Goal: Task Accomplishment & Management: Manage account settings

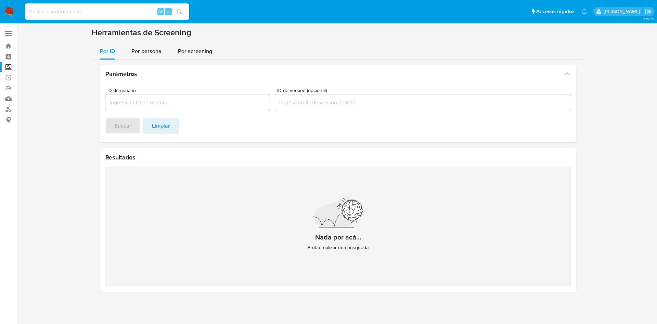
click at [5, 9] on img at bounding box center [9, 12] width 12 height 12
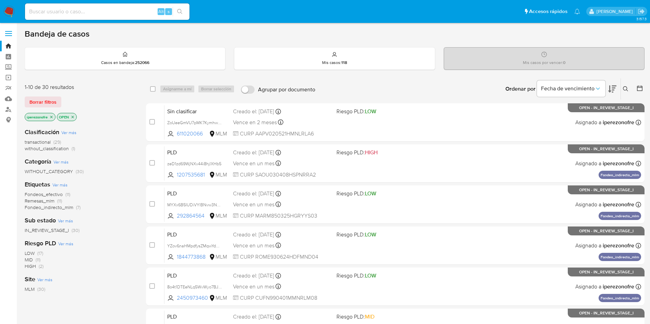
click at [624, 86] on icon at bounding box center [625, 88] width 5 height 5
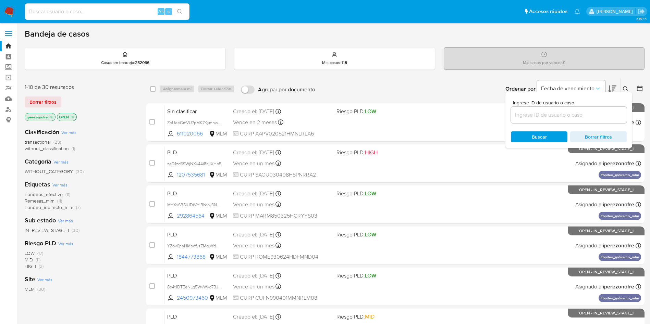
click at [594, 116] on input at bounding box center [569, 115] width 116 height 9
type input "1173065600"
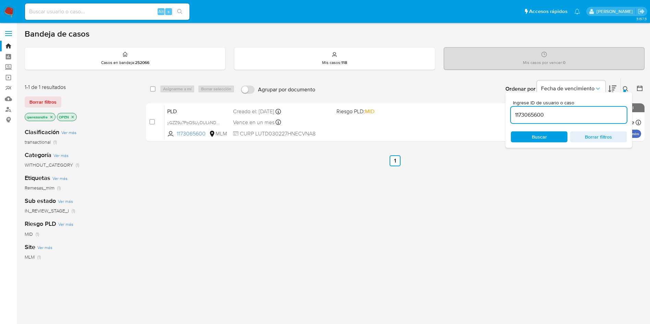
click at [545, 137] on span "Buscar" at bounding box center [538, 136] width 15 height 11
click at [625, 88] on icon at bounding box center [625, 88] width 5 height 5
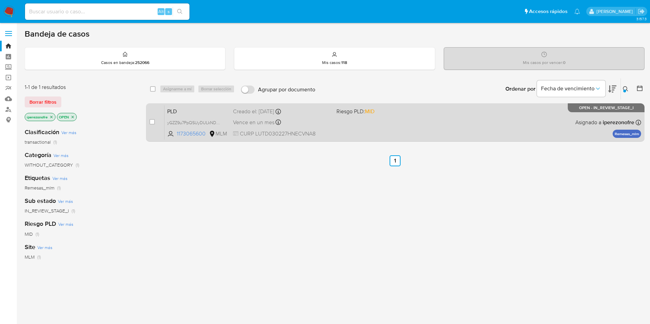
click at [362, 123] on div "PLD yGZZ9u7PpQSUyDULkNDVB8C4 1173065600 MLM Riesgo PLD: MID Creado el: 12/08/20…" at bounding box center [402, 122] width 476 height 35
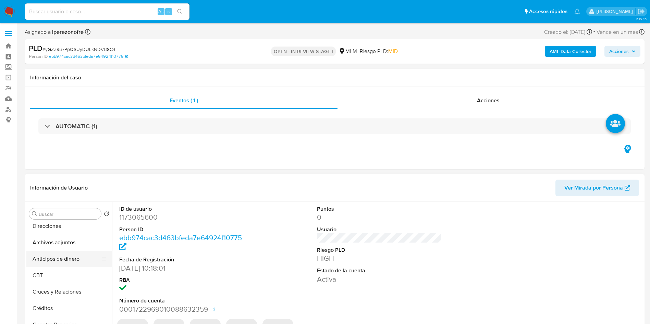
scroll to position [60, 0]
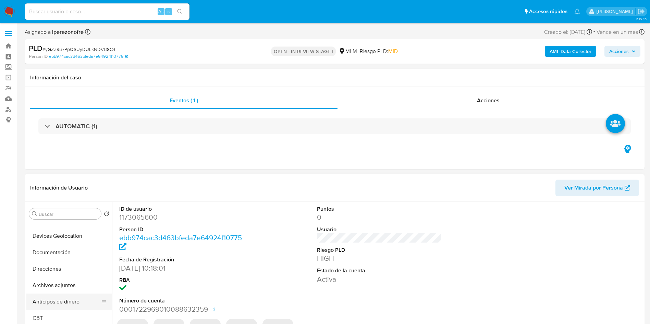
select select "10"
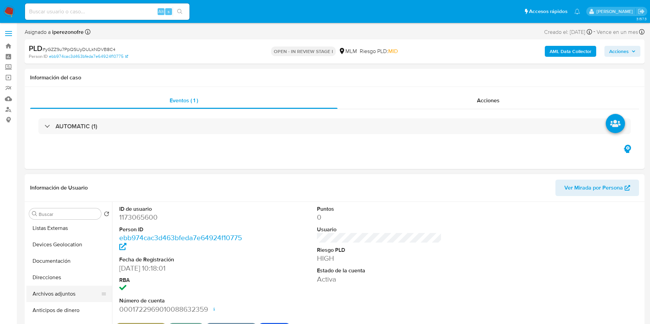
click at [64, 294] on button "Archivos adjuntos" at bounding box center [66, 294] width 80 height 16
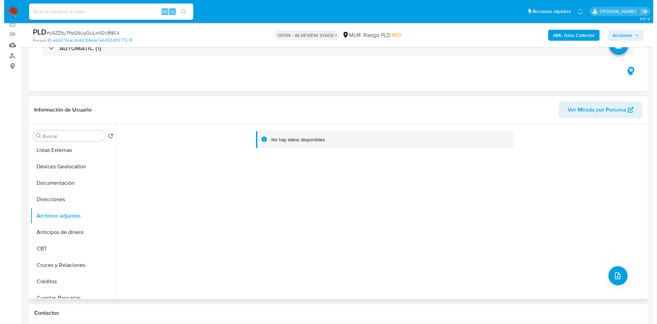
scroll to position [103, 0]
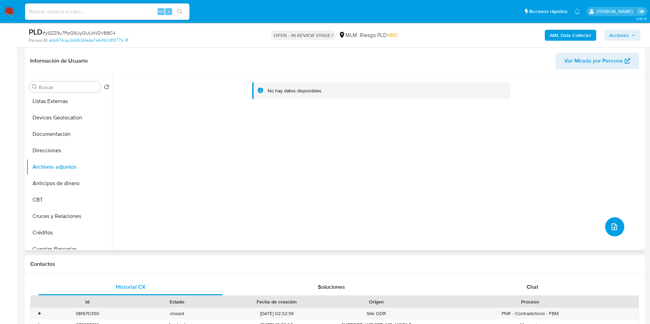
click at [618, 226] on button "upload-file" at bounding box center [614, 226] width 19 height 19
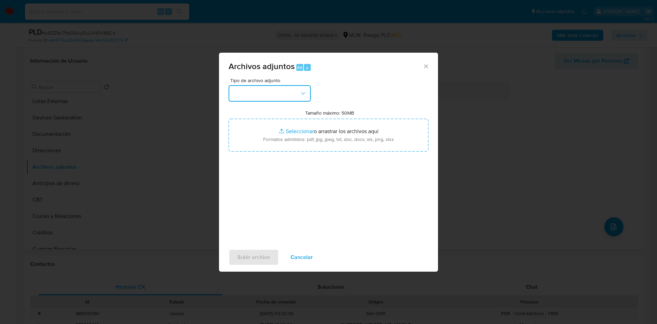
click at [279, 97] on button "button" at bounding box center [270, 93] width 82 height 16
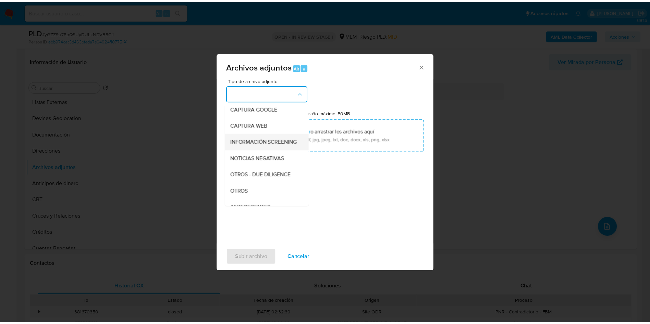
scroll to position [51, 0]
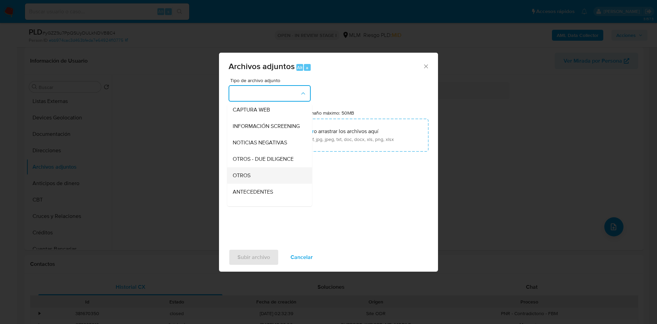
click at [262, 182] on div "OTROS" at bounding box center [268, 175] width 70 height 16
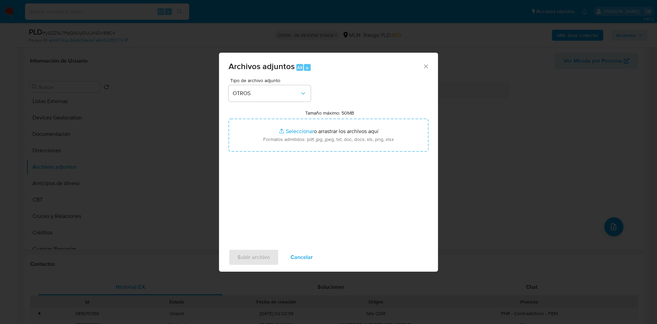
click at [373, 200] on div "Tipo de archivo adjunto OTROS Tamaño máximo: 50MB Seleccionar archivos Seleccio…" at bounding box center [329, 159] width 200 height 162
click at [258, 253] on span "Subir archivo" at bounding box center [254, 257] width 33 height 15
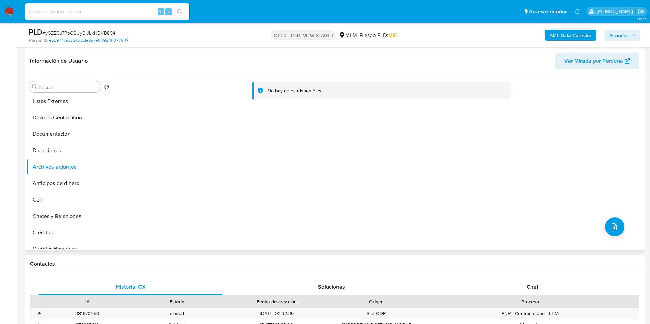
click at [165, 154] on div "No hay datos disponibles" at bounding box center [377, 162] width 530 height 175
click at [60, 155] on button "Direcciones" at bounding box center [66, 150] width 80 height 16
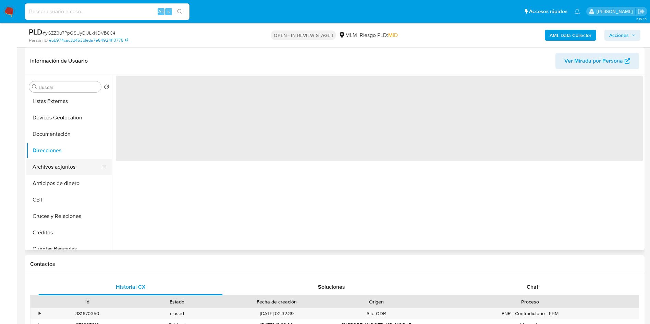
click at [76, 166] on button "Archivos adjuntos" at bounding box center [66, 167] width 80 height 16
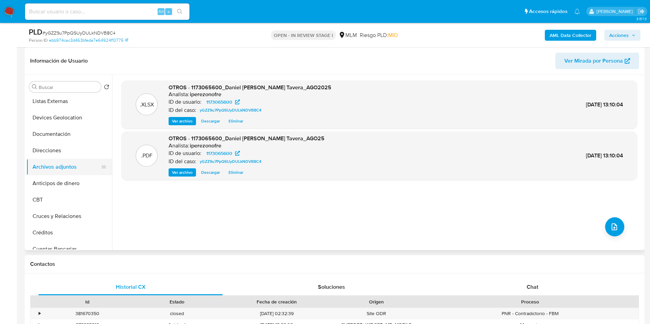
scroll to position [0, 0]
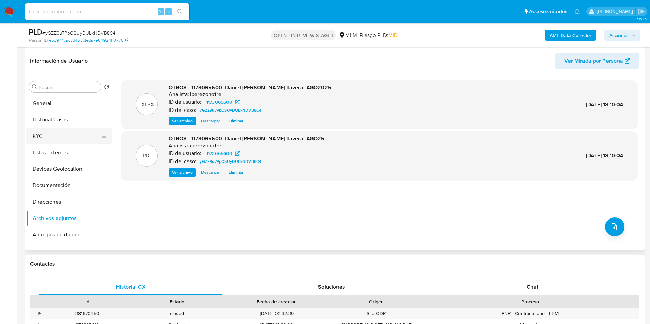
click at [53, 139] on button "KYC" at bounding box center [66, 136] width 80 height 16
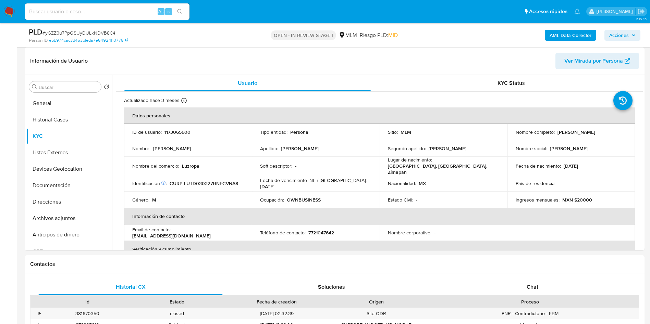
click at [631, 35] on icon "button" at bounding box center [633, 35] width 4 height 4
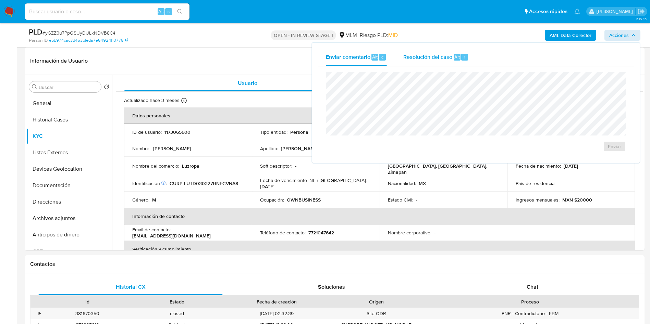
click at [436, 57] on span "Resolución del caso" at bounding box center [427, 57] width 49 height 8
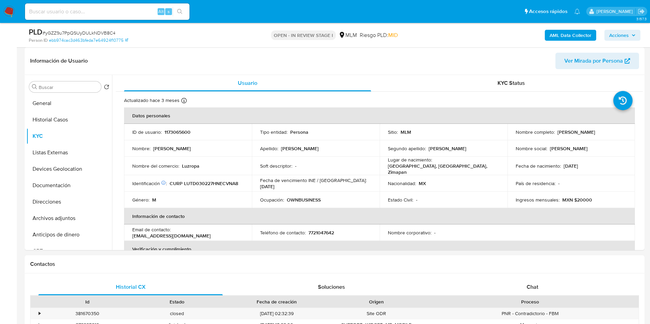
click at [628, 35] on span "Acciones" at bounding box center [619, 35] width 20 height 11
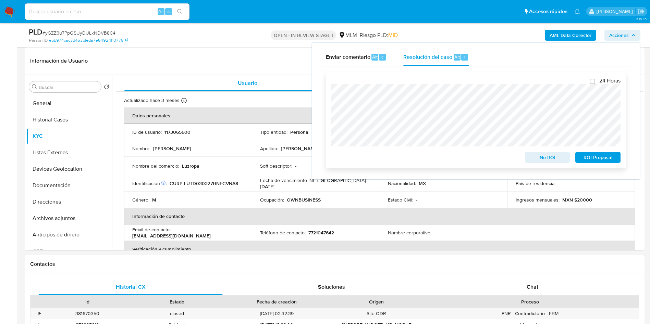
click at [532, 160] on span "No ROI" at bounding box center [547, 158] width 36 height 10
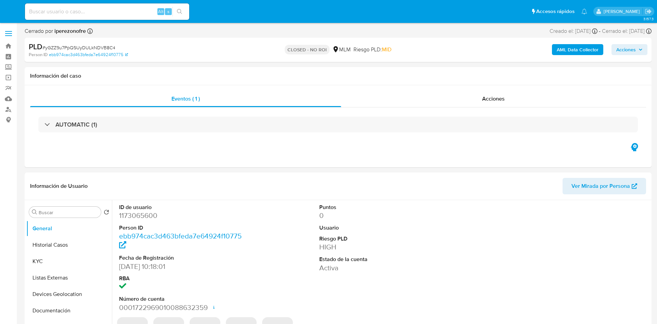
select select "10"
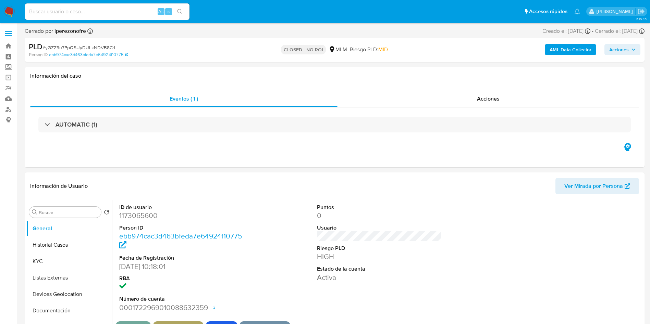
click at [94, 14] on input at bounding box center [107, 11] width 164 height 9
paste input "316021570"
type input "316021570"
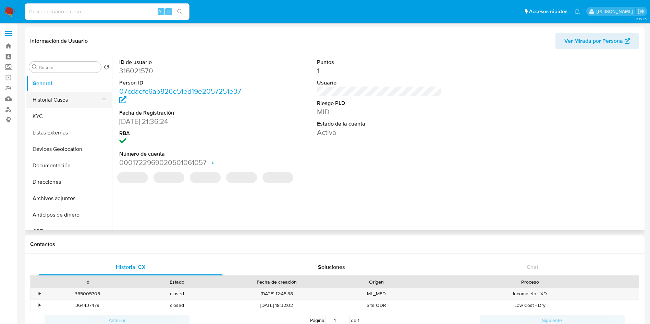
select select "10"
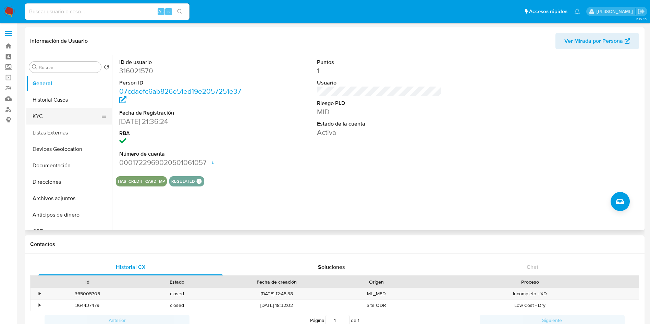
click at [49, 119] on button "KYC" at bounding box center [66, 116] width 80 height 16
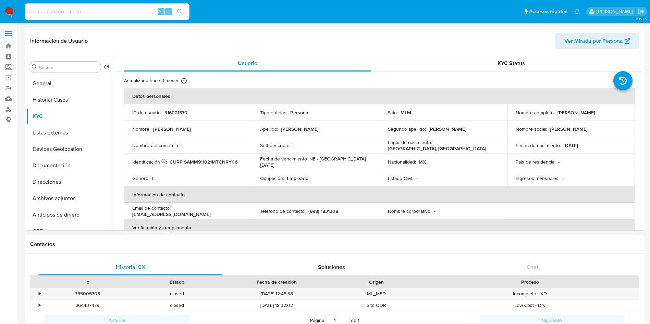
click at [91, 7] on div "Alt s" at bounding box center [107, 11] width 164 height 16
click at [88, 9] on input at bounding box center [107, 11] width 164 height 9
paste input "316021570"
type input "316021570"
click at [58, 84] on button "General" at bounding box center [66, 83] width 80 height 16
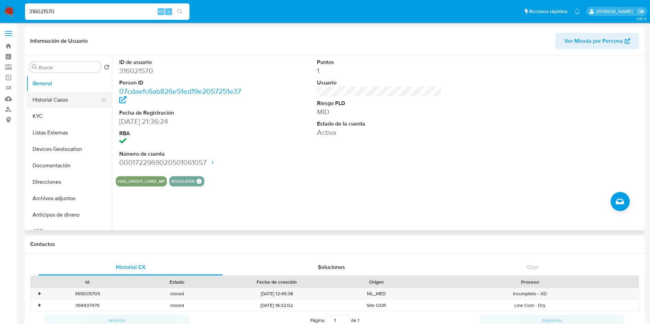
click at [82, 101] on button "Historial Casos" at bounding box center [66, 100] width 80 height 16
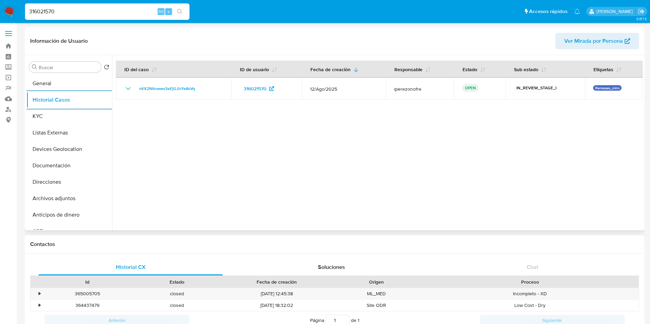
click at [443, 155] on div at bounding box center [377, 142] width 530 height 175
click at [64, 115] on button "KYC" at bounding box center [66, 116] width 80 height 16
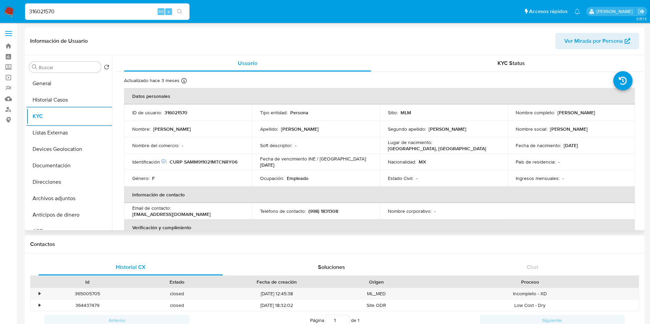
click at [265, 223] on th "Verificación y cumplimiento" at bounding box center [379, 227] width 511 height 16
drag, startPoint x: 343, startPoint y: 209, endPoint x: 308, endPoint y: 210, distance: 34.6
click at [308, 210] on div "Teléfono de contacto : (998) 1831308" at bounding box center [315, 211] width 111 height 6
copy p "998) 1831308"
drag, startPoint x: 239, startPoint y: 208, endPoint x: 174, endPoint y: 209, distance: 65.1
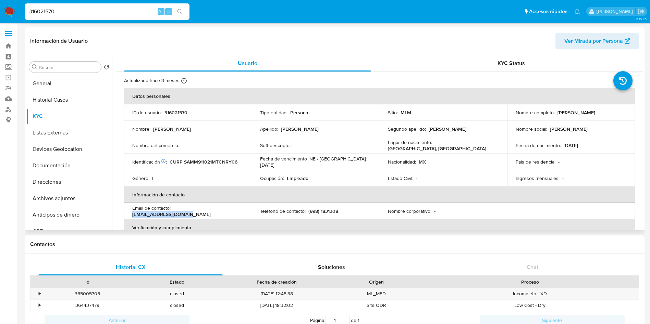
click at [174, 209] on td "Email de contacto : mayramo_21@hotmail.com" at bounding box center [188, 211] width 128 height 16
copy p "mayramo_21@hotmail.com"
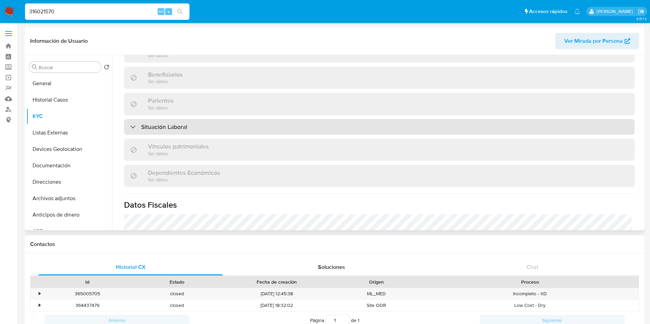
scroll to position [323, 0]
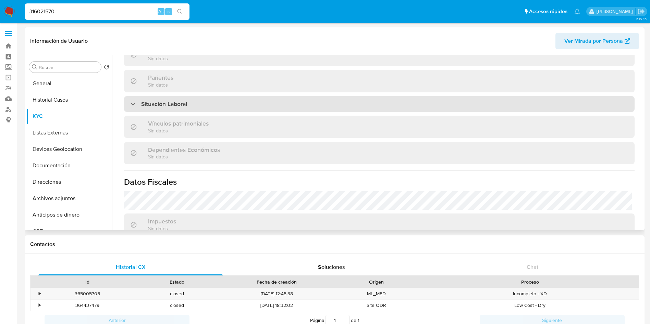
click at [231, 103] on div "Situación Laboral" at bounding box center [379, 104] width 510 height 16
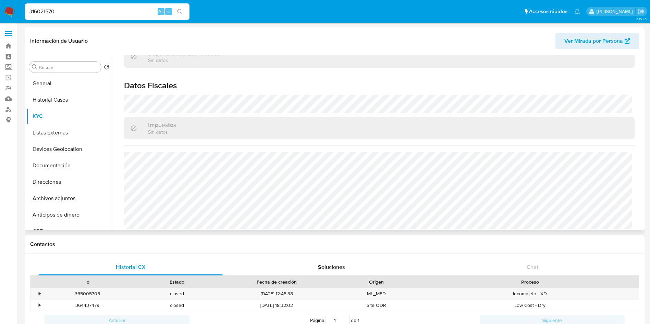
scroll to position [523, 0]
click at [59, 123] on button "KYC" at bounding box center [66, 116] width 80 height 16
click at [62, 128] on button "Listas Externas" at bounding box center [66, 133] width 80 height 16
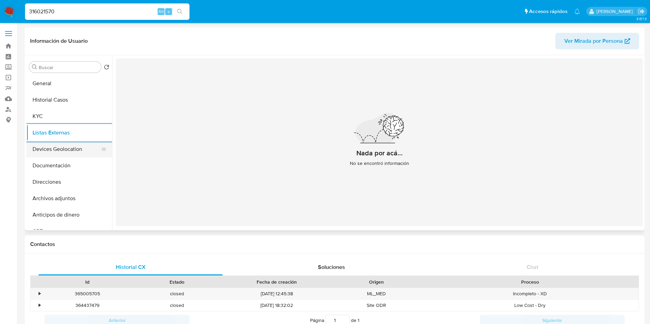
click at [58, 147] on button "Devices Geolocation" at bounding box center [66, 149] width 80 height 16
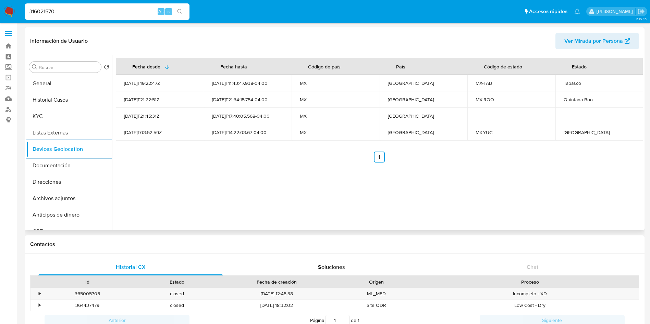
click at [572, 81] on div "Tabasco" at bounding box center [599, 83] width 72 height 6
copy div "Tabasco"
drag, startPoint x: 559, startPoint y: 96, endPoint x: 590, endPoint y: 98, distance: 31.2
click at [590, 98] on td "Quintana Roo" at bounding box center [599, 99] width 88 height 16
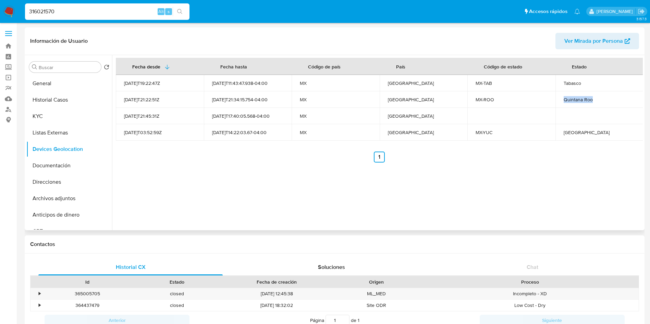
copy div "Quintana Roo"
click at [569, 133] on div "Yucatán" at bounding box center [599, 132] width 72 height 6
copy div "Yucatán"
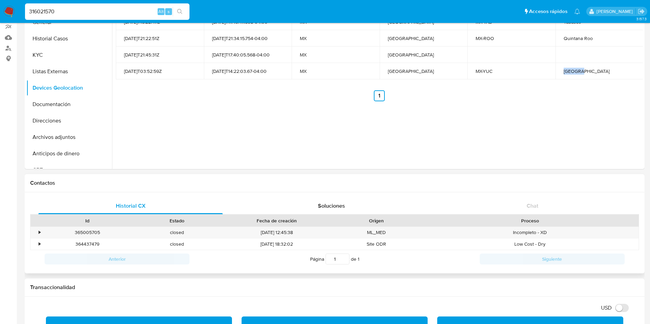
scroll to position [308, 0]
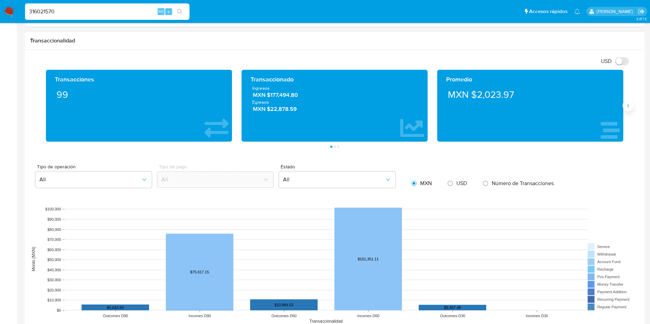
click at [628, 106] on icon "Siguiente" at bounding box center [627, 105] width 5 height 5
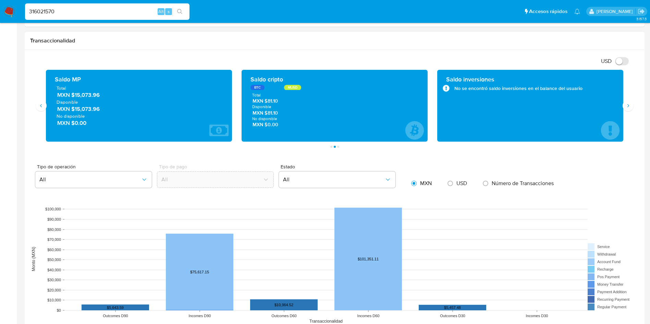
drag, startPoint x: 105, startPoint y: 97, endPoint x: 74, endPoint y: 96, distance: 31.2
click at [74, 96] on span "MXN $15,073.96" at bounding box center [139, 95] width 164 height 8
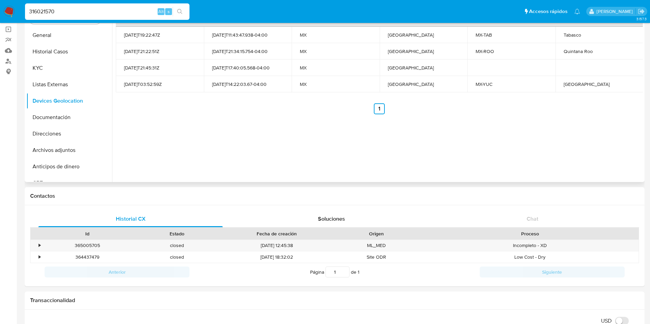
scroll to position [0, 0]
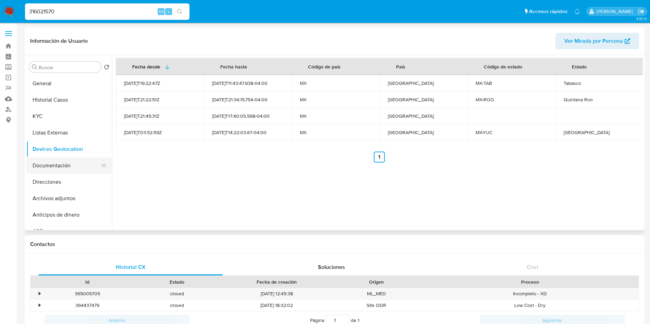
click at [69, 160] on button "Documentación" at bounding box center [66, 166] width 80 height 16
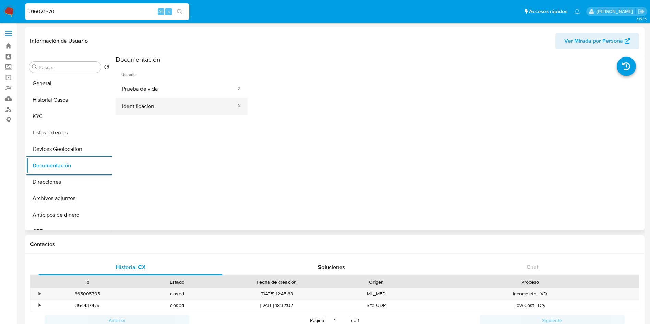
click at [167, 103] on button "Identificación" at bounding box center [176, 106] width 121 height 17
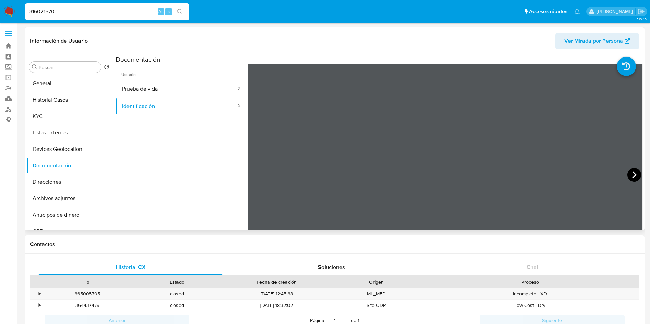
click at [636, 174] on icon at bounding box center [634, 175] width 14 height 14
click at [172, 88] on button "Prueba de vida" at bounding box center [176, 88] width 121 height 17
click at [160, 111] on button "Identificación" at bounding box center [176, 106] width 121 height 17
click at [195, 87] on button "Prueba de vida" at bounding box center [176, 88] width 121 height 17
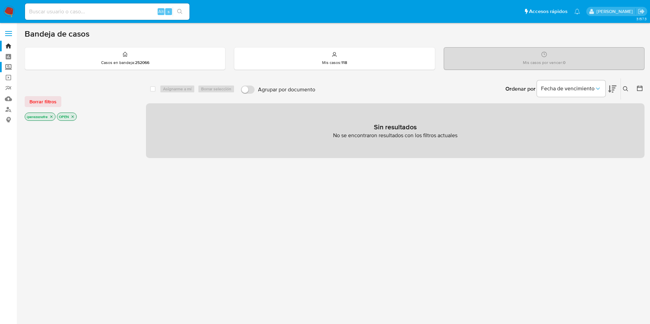
click at [7, 70] on label "Screening" at bounding box center [40, 67] width 81 height 11
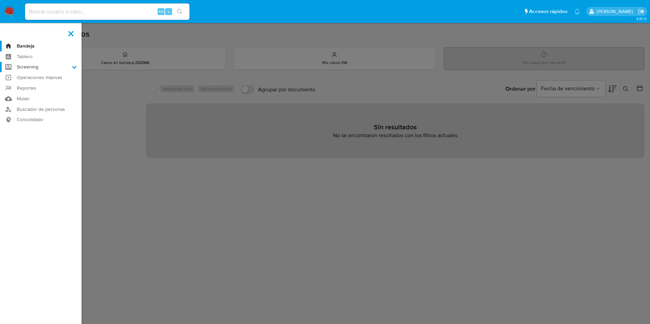
click at [0, 0] on input "Screening" at bounding box center [0, 0] width 0 height 0
click at [45, 93] on link "Herramientas" at bounding box center [40, 94] width 81 height 9
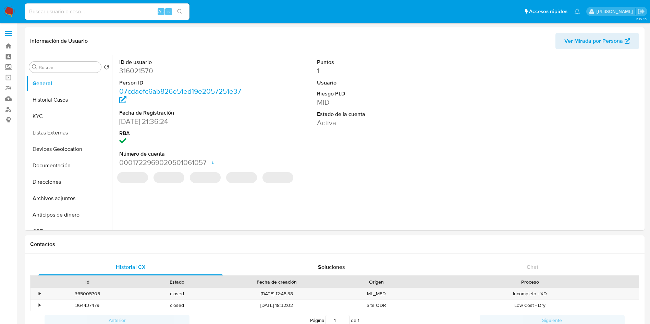
select select "10"
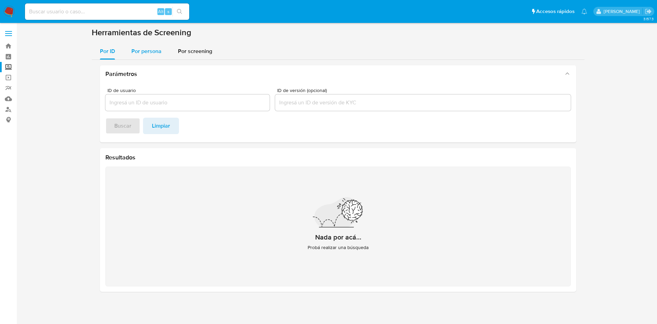
click at [154, 49] on span "Por persona" at bounding box center [146, 51] width 30 height 8
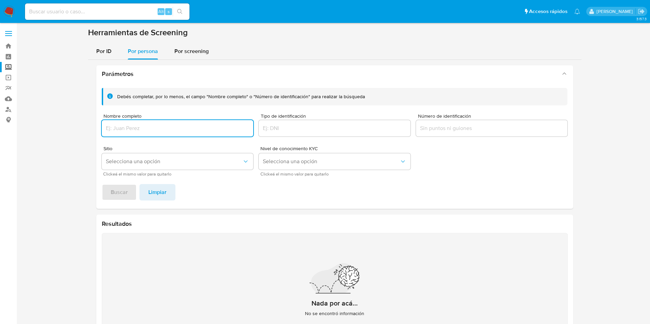
click at [159, 131] on input "Nombre completo" at bounding box center [178, 128] width 152 height 9
type input "[PERSON_NAME]"
click at [118, 193] on span "Buscar" at bounding box center [119, 192] width 17 height 15
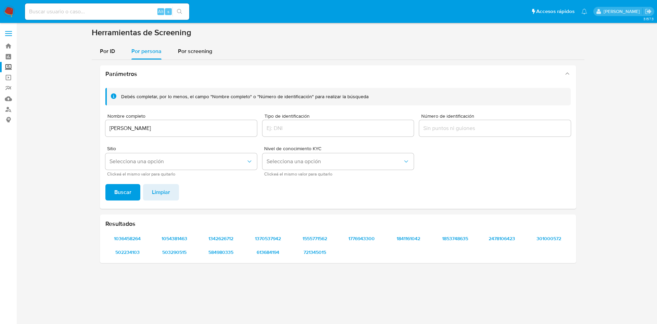
click at [365, 287] on div "3.157.3" at bounding box center [338, 173] width 627 height 292
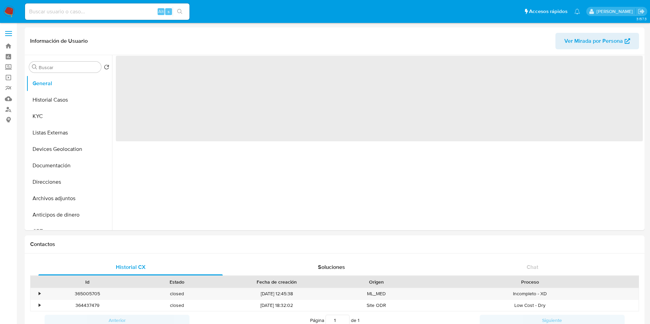
select select "10"
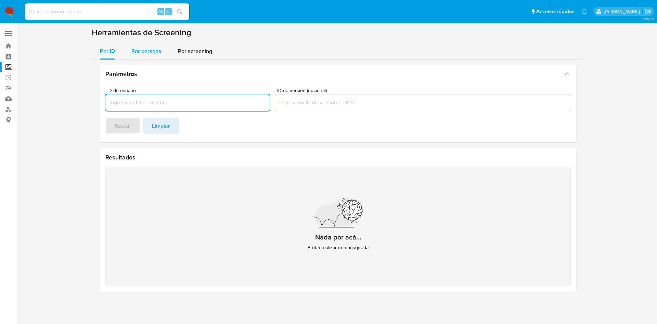
click at [149, 47] on div "Por persona" at bounding box center [146, 51] width 30 height 16
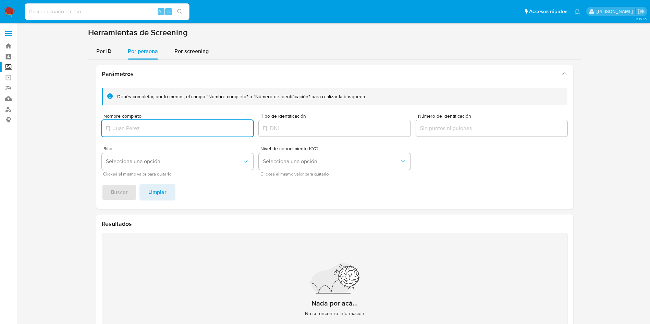
click at [161, 129] on input "Nombre completo" at bounding box center [178, 128] width 152 height 9
type input "MATEA MORALES CORDOVA"
click at [120, 193] on span "Buscar" at bounding box center [119, 192] width 17 height 15
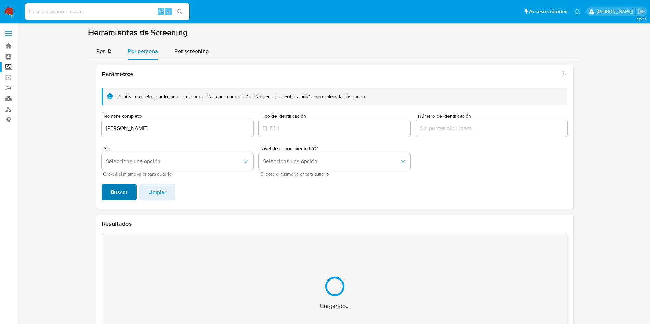
scroll to position [44, 0]
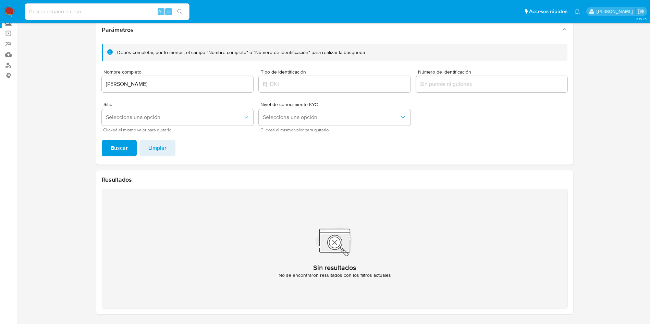
drag, startPoint x: 198, startPoint y: 78, endPoint x: 42, endPoint y: 63, distance: 156.8
click at [38, 64] on section at bounding box center [334, 151] width 619 height 337
click at [175, 83] on input "MATEA MORALES CORDOVA" at bounding box center [178, 84] width 152 height 9
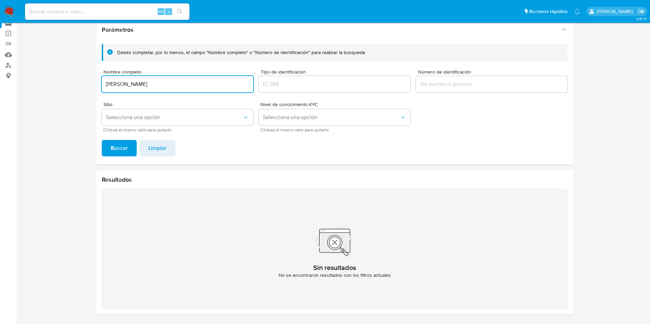
drag, startPoint x: 181, startPoint y: 84, endPoint x: 99, endPoint y: 81, distance: 81.9
click at [99, 81] on div "Debés completar, por lo menos, el campo "Nombre completo" o "Número de identifi…" at bounding box center [334, 101] width 477 height 126
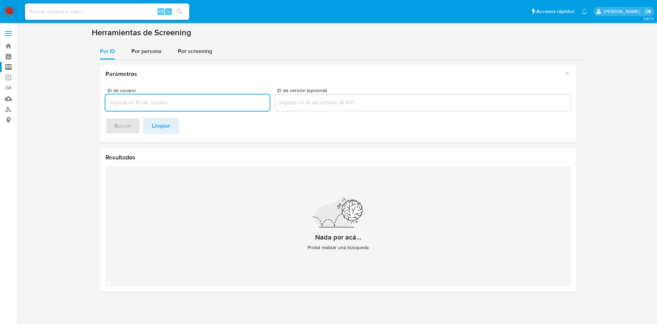
click at [7, 8] on img at bounding box center [9, 12] width 12 height 12
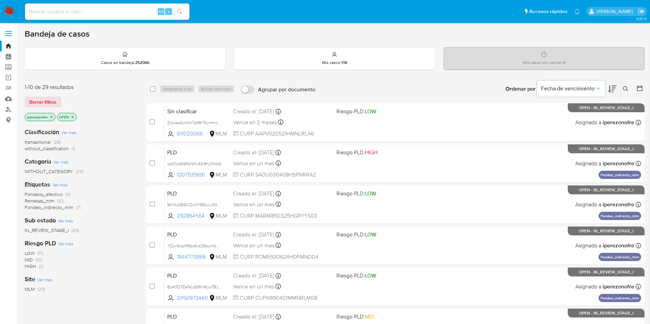
click at [626, 87] on icon at bounding box center [625, 88] width 5 height 5
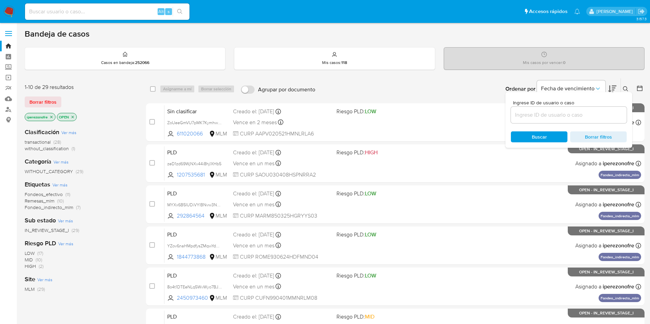
click at [522, 116] on input at bounding box center [569, 115] width 116 height 9
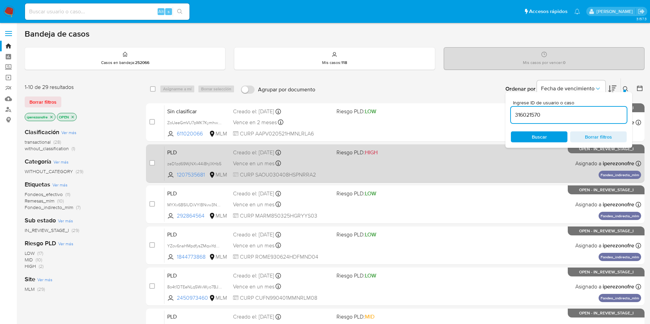
type input "316021570"
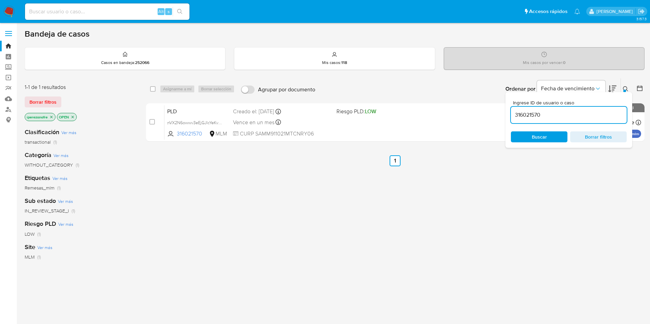
click at [626, 83] on div "Ingrese ID de usuario o caso 316021570 Buscar Borrar filtros" at bounding box center [626, 88] width 12 height 21
click at [626, 93] on div "Ingrese ID de usuario o caso 316021570 Buscar Borrar filtros" at bounding box center [568, 120] width 127 height 56
click at [624, 88] on icon at bounding box center [625, 88] width 5 height 5
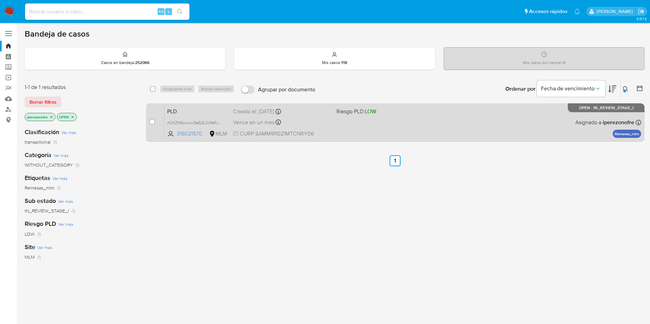
click at [470, 129] on div "PLD nVX2N6owwv3eEjGJlcYeKvVq 316021570 MLM Riesgo PLD: LOW Creado el: 12/08/202…" at bounding box center [402, 122] width 476 height 35
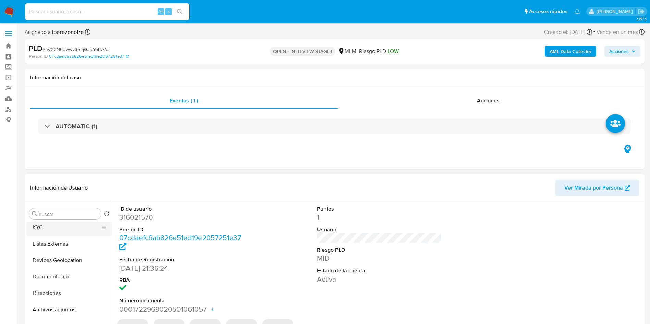
scroll to position [51, 0]
select select "10"
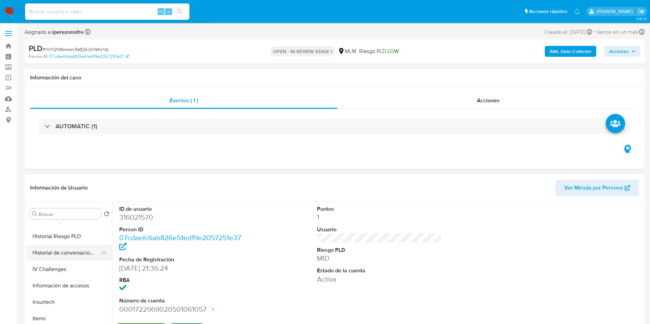
scroll to position [205, 0]
click at [68, 306] on button "Historial de conversaciones" at bounding box center [66, 304] width 80 height 16
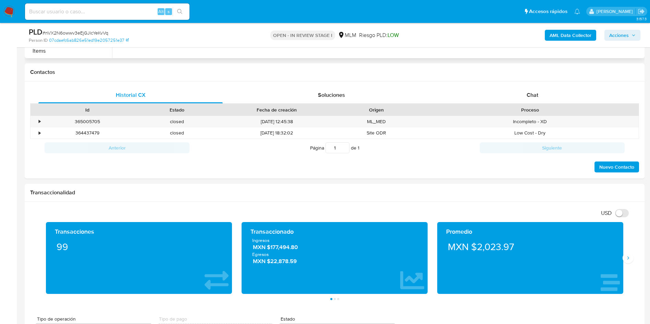
scroll to position [308, 0]
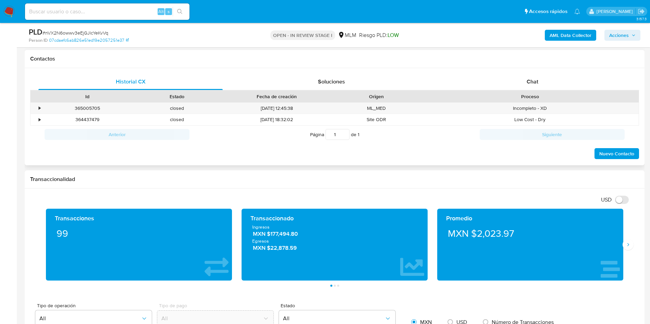
click at [548, 71] on div "Historial CX Soluciones Chat Id Estado Fecha de creación Origen Proceso • 36500…" at bounding box center [334, 117] width 619 height 98
click at [535, 78] on span "Chat" at bounding box center [532, 82] width 12 height 8
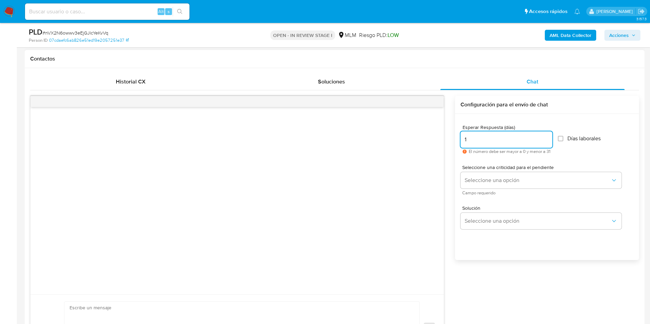
click at [550, 136] on input "1" at bounding box center [506, 139] width 92 height 9
click at [550, 136] on input "2" at bounding box center [506, 139] width 92 height 9
click at [550, 136] on input "3" at bounding box center [506, 139] width 92 height 9
click at [550, 136] on input "4" at bounding box center [506, 139] width 92 height 9
type input "5"
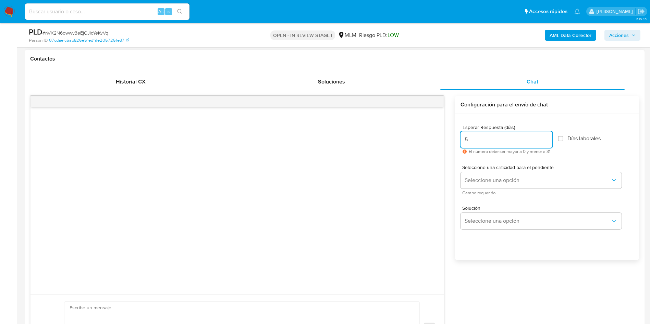
click at [550, 136] on input "5" at bounding box center [506, 139] width 92 height 9
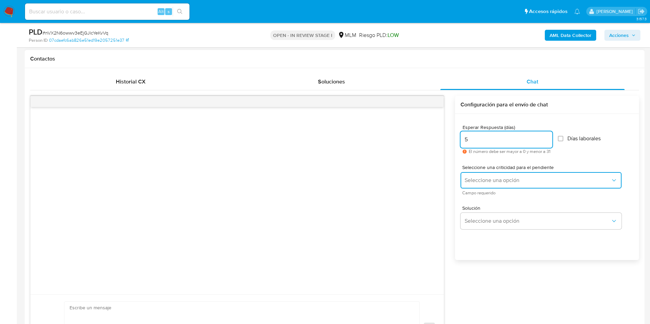
click at [545, 183] on span "Seleccione una opción" at bounding box center [537, 180] width 146 height 7
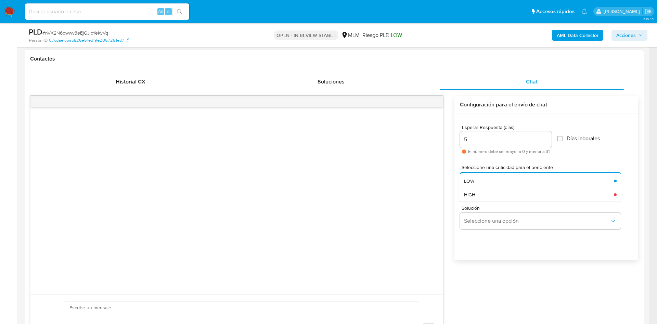
click at [550, 196] on div "HIGH" at bounding box center [537, 195] width 146 height 14
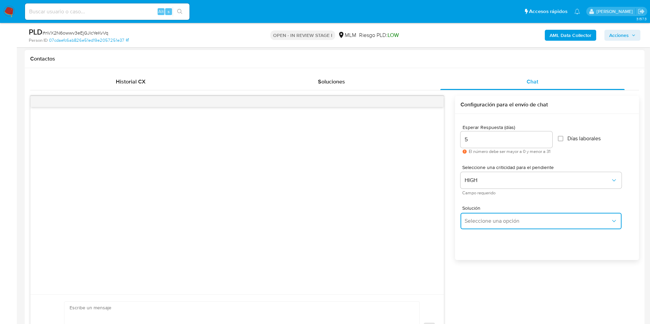
click at [588, 223] on span "Seleccione una opción" at bounding box center [537, 221] width 146 height 7
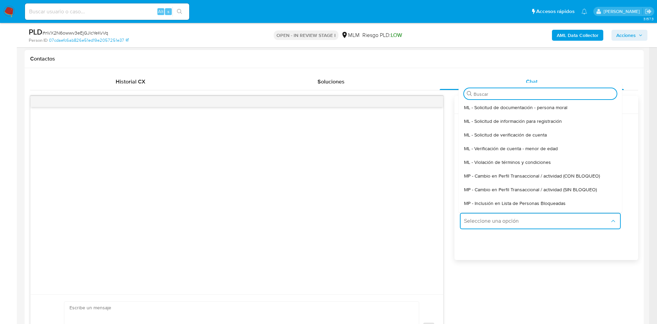
click at [563, 191] on span "MP - Cambio en Perfil Transaccional / actividad (SIN BLOQUEO)" at bounding box center [530, 190] width 133 height 6
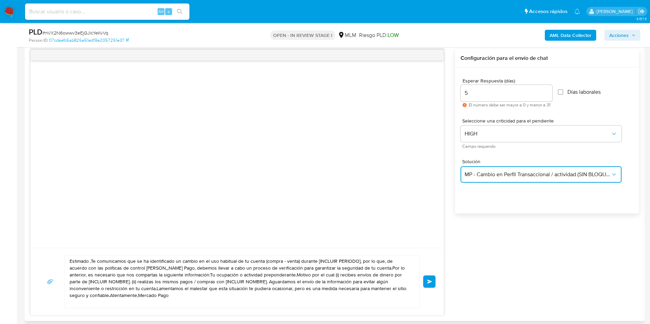
scroll to position [411, 0]
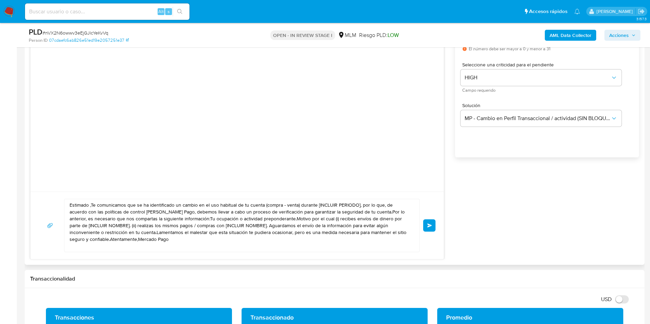
drag, startPoint x: 69, startPoint y: 206, endPoint x: 176, endPoint y: 247, distance: 114.5
click at [195, 247] on div "Estimado ,Te comunicamos que se ha identificado un cambio en el uso habitual de…" at bounding box center [239, 225] width 351 height 53
click at [160, 237] on textarea "Estimado ,Te comunicamos que se ha identificado un cambio en el uso habitual de…" at bounding box center [240, 225] width 341 height 53
drag, startPoint x: 154, startPoint y: 239, endPoint x: 319, endPoint y: 285, distance: 170.6
click at [72, 202] on textarea "Estimado ,Te comunicamos que se ha identificado un cambio en el uso habitual de…" at bounding box center [240, 225] width 341 height 53
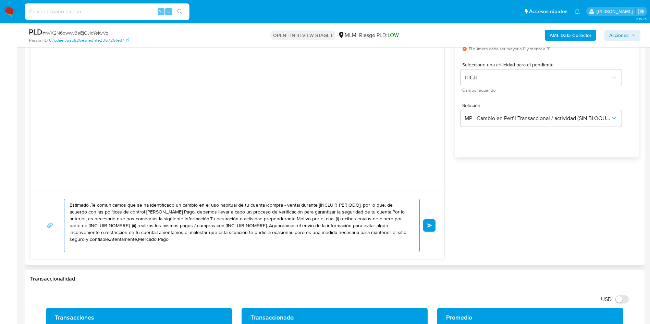
type textarea "E"
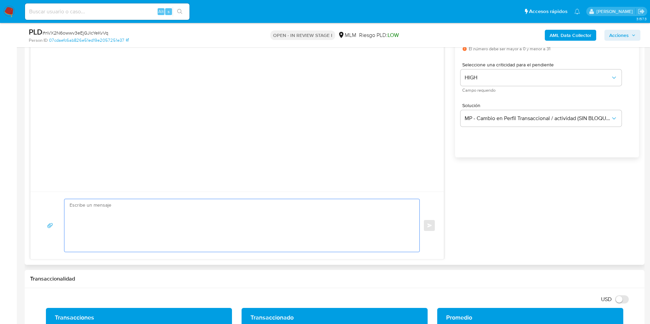
paste textarea "Estimado MAYRA SANCHEZ MORALES Te comunicamos que se ha identificado un cambio …"
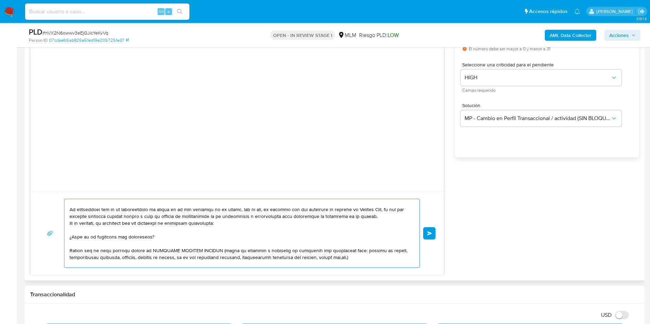
scroll to position [0, 0]
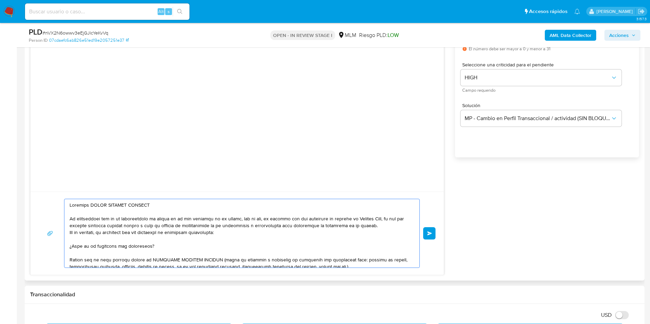
drag, startPoint x: 89, startPoint y: 206, endPoint x: 180, endPoint y: 259, distance: 105.7
click at [89, 205] on textarea at bounding box center [240, 233] width 341 height 68
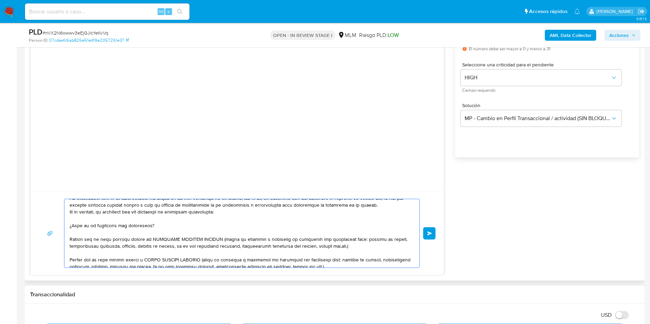
scroll to position [41, 0]
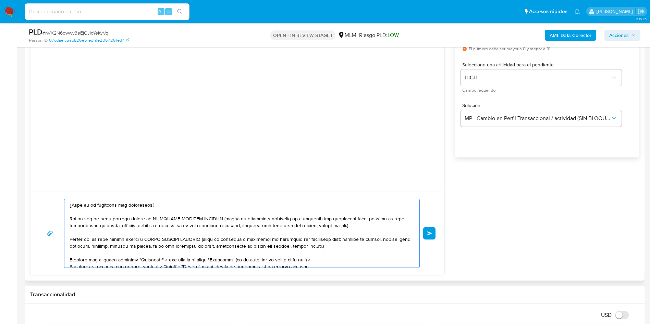
drag, startPoint x: 356, startPoint y: 224, endPoint x: 212, endPoint y: 217, distance: 144.3
click at [212, 217] on textarea at bounding box center [240, 233] width 341 height 68
click at [217, 220] on textarea at bounding box center [240, 233] width 341 height 68
drag, startPoint x: 215, startPoint y: 219, endPoint x: 357, endPoint y: 223, distance: 142.2
click at [357, 223] on textarea at bounding box center [240, 233] width 341 height 68
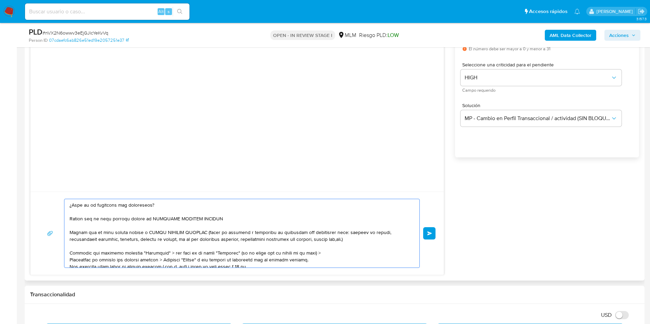
click at [111, 234] on textarea at bounding box center [240, 233] width 341 height 68
click at [169, 234] on textarea at bounding box center [240, 233] width 341 height 68
drag, startPoint x: 206, startPoint y: 233, endPoint x: 357, endPoint y: 239, distance: 151.1
click at [357, 239] on textarea at bounding box center [240, 233] width 341 height 68
click at [204, 232] on textarea at bounding box center [240, 233] width 341 height 68
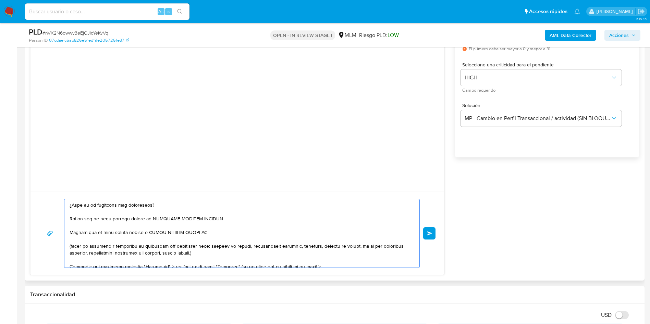
click at [291, 263] on textarea at bounding box center [240, 233] width 341 height 68
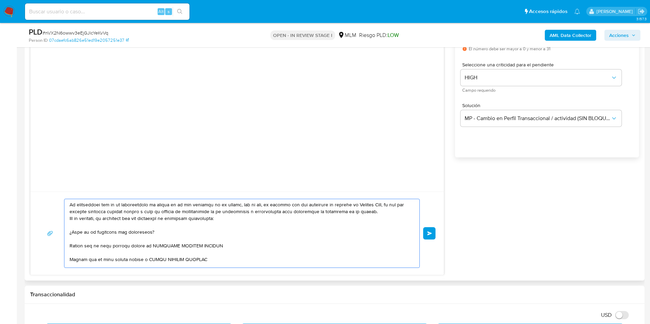
scroll to position [0, 0]
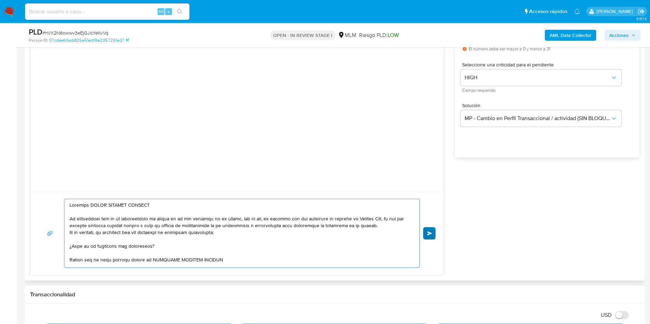
type textarea "Estimada MAYRA SANCHEZ MORALES Te comunicamos que se ha identificado un cambio …"
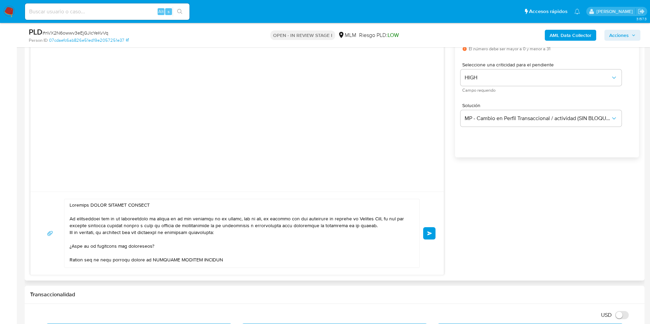
click at [425, 235] on button "Enviar" at bounding box center [429, 233] width 12 height 12
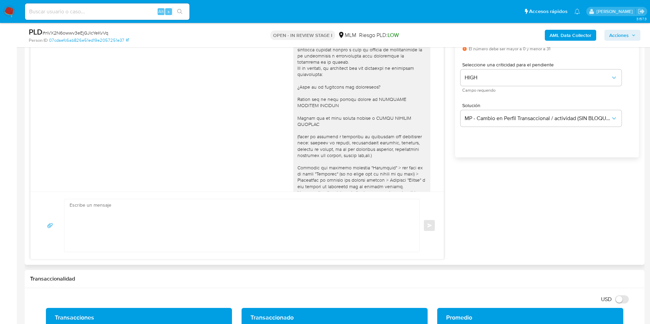
scroll to position [89, 0]
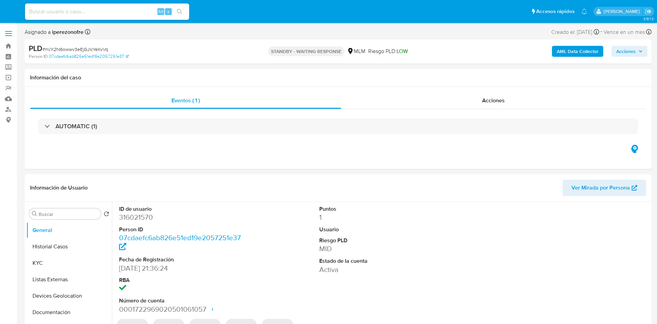
select select "10"
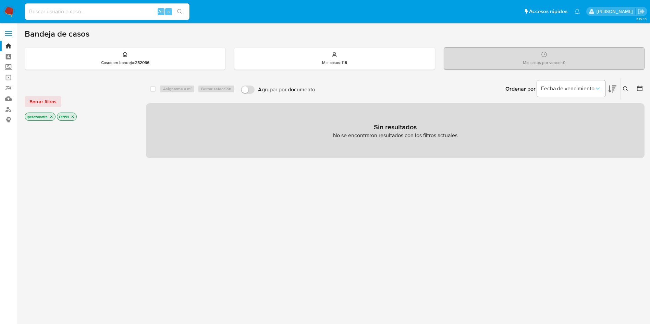
click at [625, 88] on icon at bounding box center [625, 88] width 5 height 5
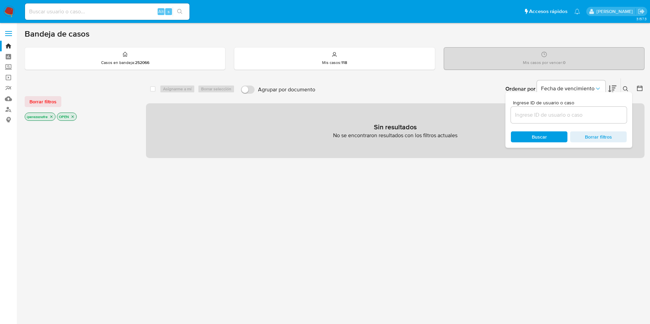
click at [531, 113] on input at bounding box center [569, 115] width 116 height 9
type input "2115308408"
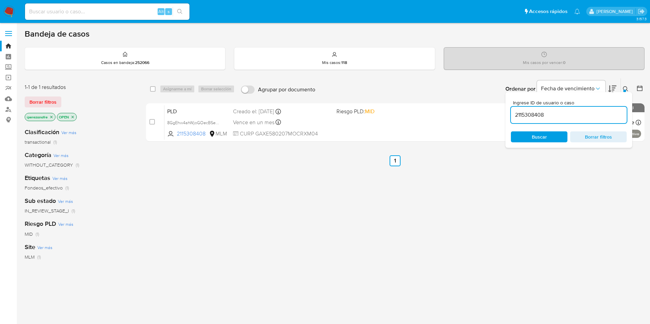
click at [624, 86] on icon at bounding box center [625, 88] width 5 height 5
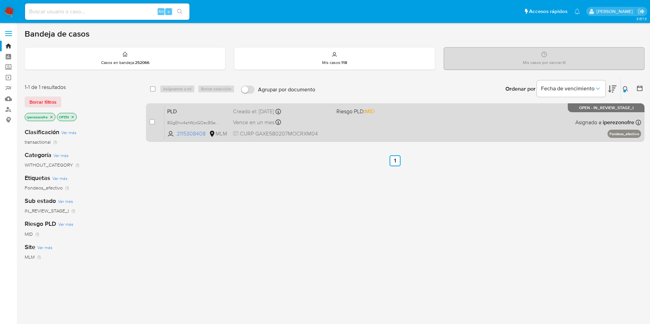
click at [393, 124] on div "PLD 8GgEhw4ahWjoGOecBSeOlVG1 2115308408 MLM Riesgo PLD: MID Creado el: 12/08/20…" at bounding box center [402, 122] width 476 height 35
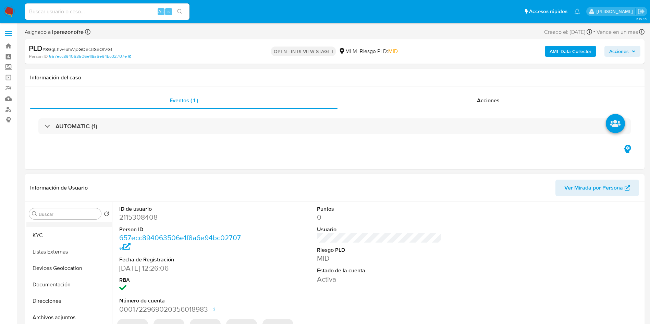
select select "10"
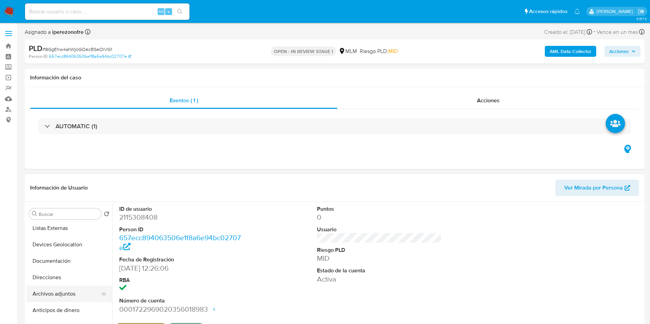
click at [71, 291] on button "Archivos adjuntos" at bounding box center [66, 294] width 80 height 16
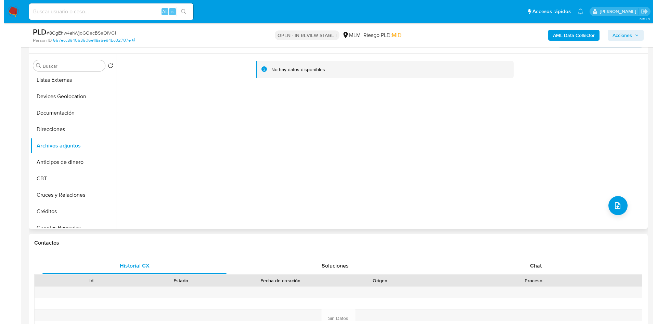
scroll to position [103, 0]
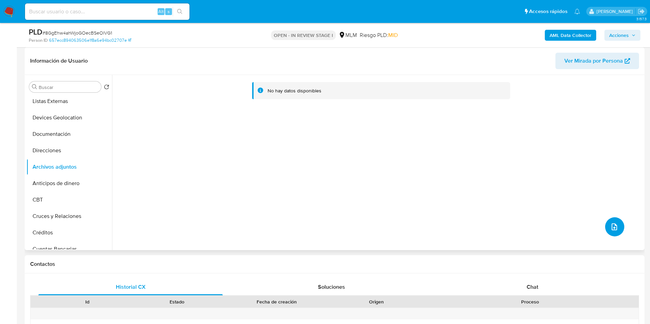
click at [611, 228] on icon "upload-file" at bounding box center [613, 227] width 5 height 7
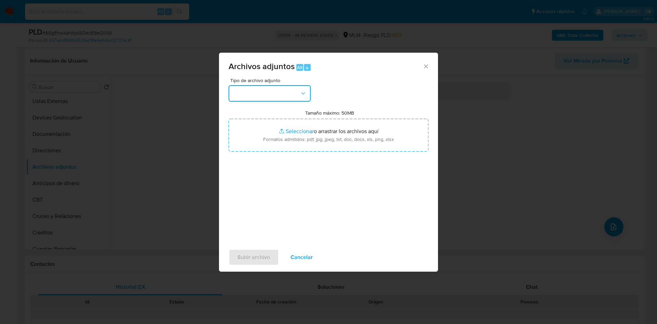
click at [291, 90] on button "button" at bounding box center [270, 93] width 82 height 16
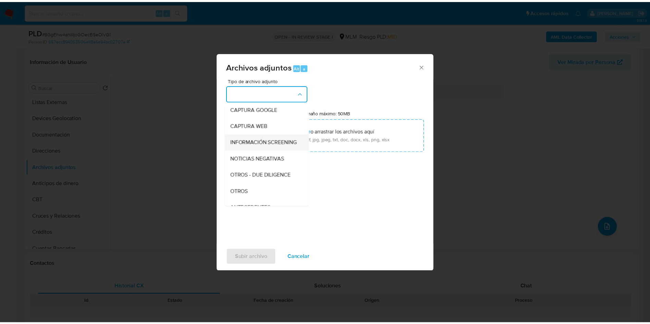
scroll to position [51, 0]
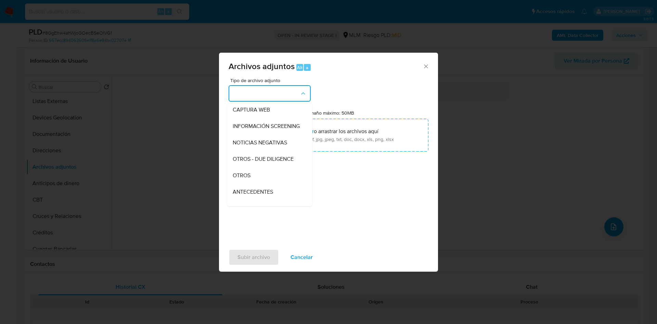
drag, startPoint x: 253, startPoint y: 177, endPoint x: 354, endPoint y: 182, distance: 100.5
click at [254, 177] on div "OTROS" at bounding box center [268, 175] width 70 height 16
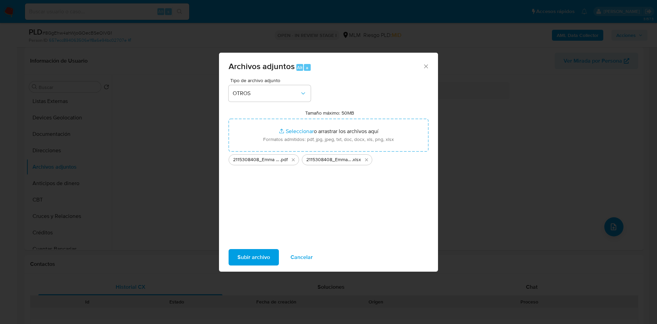
click at [263, 258] on span "Subir archivo" at bounding box center [254, 257] width 33 height 15
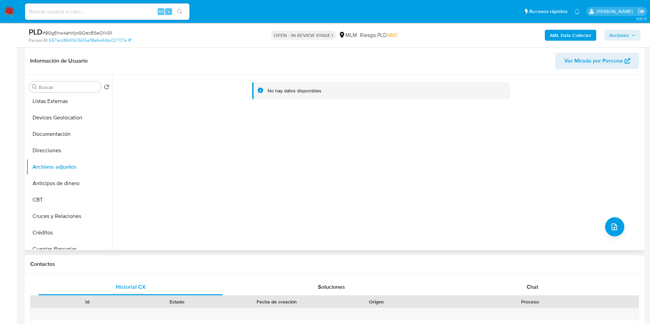
click at [414, 173] on div "No hay datos disponibles" at bounding box center [377, 162] width 530 height 175
drag, startPoint x: 52, startPoint y: 151, endPoint x: 49, endPoint y: 152, distance: 3.6
click at [49, 152] on button "Direcciones" at bounding box center [66, 150] width 80 height 16
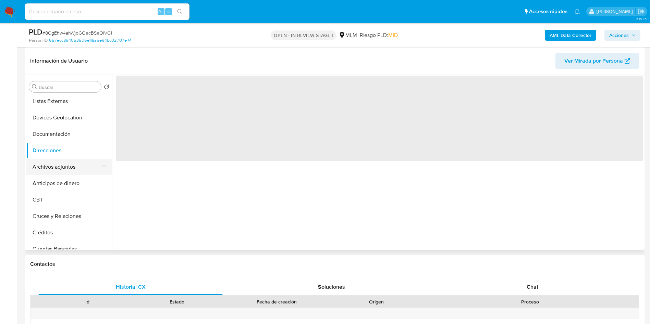
click at [56, 165] on button "Archivos adjuntos" at bounding box center [66, 167] width 80 height 16
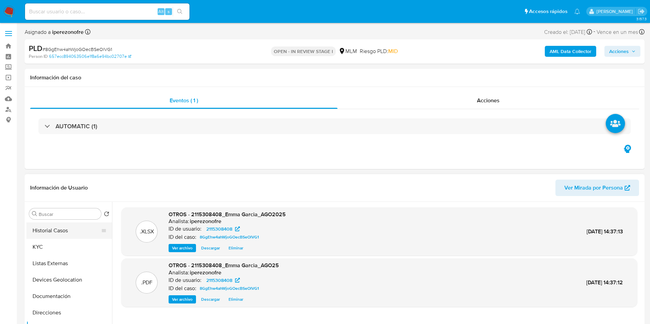
scroll to position [0, 0]
click at [63, 247] on button "Historial Casos" at bounding box center [66, 247] width 80 height 16
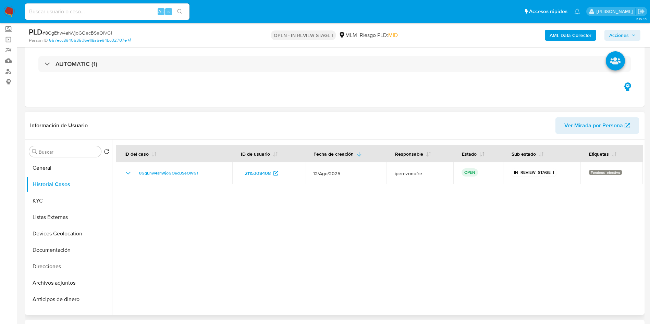
scroll to position [51, 0]
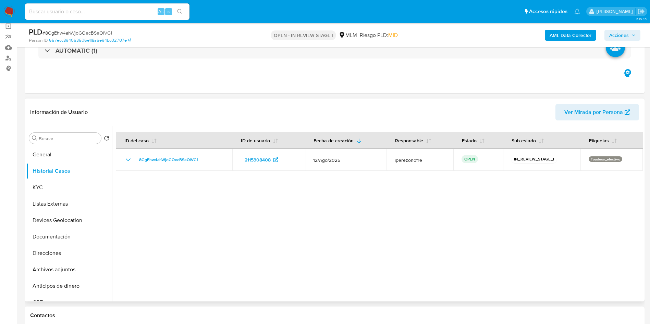
click at [447, 249] on div at bounding box center [377, 213] width 530 height 175
click at [626, 33] on span "Acciones" at bounding box center [619, 35] width 20 height 11
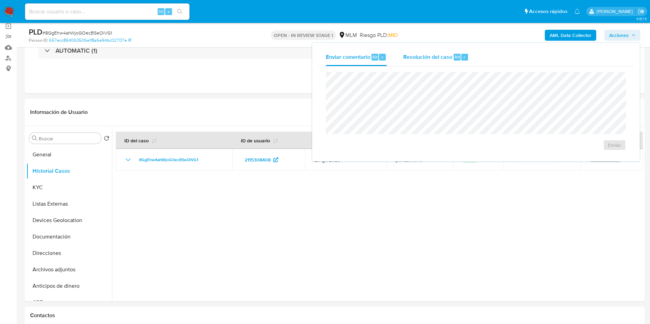
click at [426, 58] on span "Resolución del caso" at bounding box center [427, 57] width 49 height 8
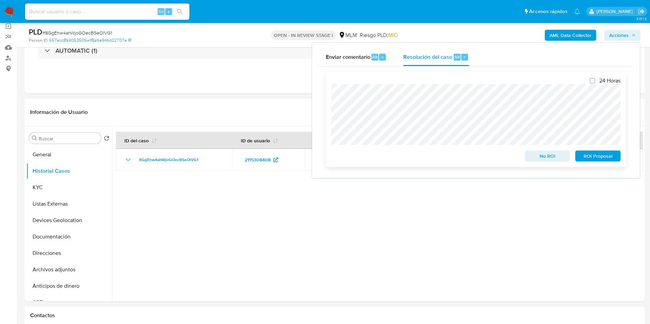
drag, startPoint x: 605, startPoint y: 161, endPoint x: 609, endPoint y: 161, distance: 4.5
click at [608, 161] on span "ROI Proposal" at bounding box center [598, 156] width 36 height 10
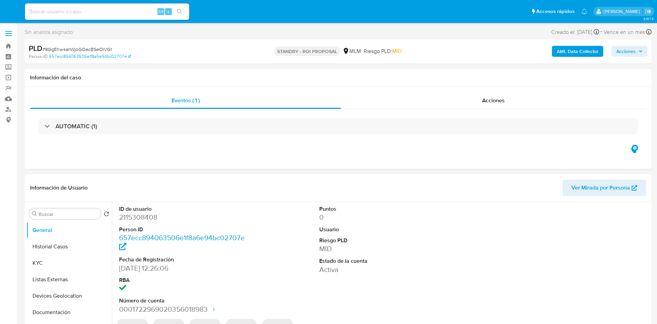
select select "10"
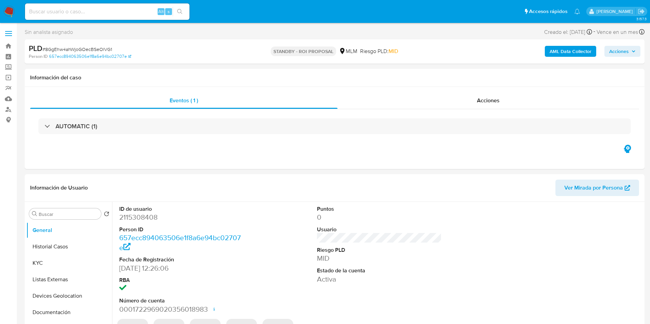
select select "10"
click at [10, 10] on img at bounding box center [9, 12] width 12 height 12
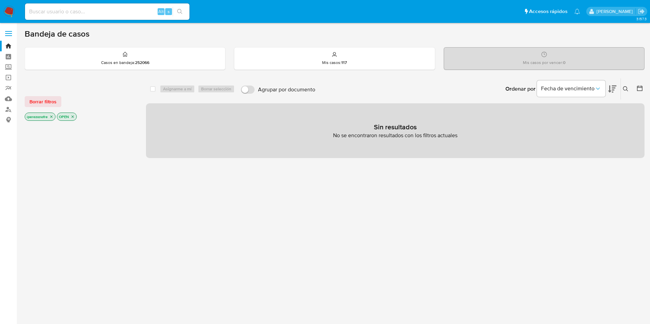
click at [623, 88] on icon at bounding box center [625, 88] width 5 height 5
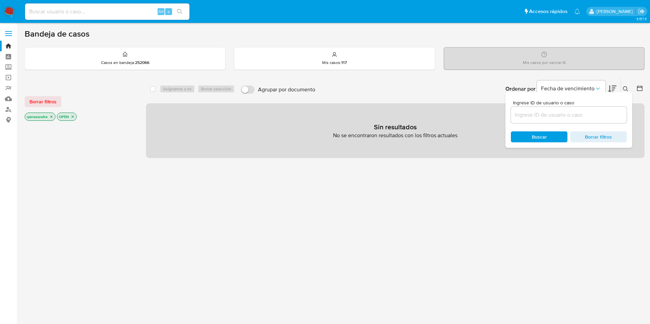
click at [518, 115] on input at bounding box center [569, 115] width 116 height 9
type input "1844773868"
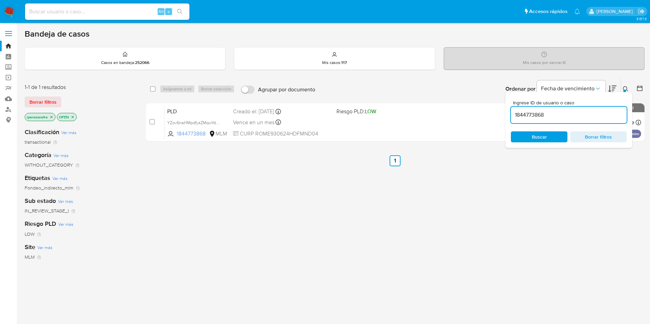
click at [541, 138] on span "Buscar" at bounding box center [538, 136] width 15 height 11
click at [625, 87] on icon at bounding box center [625, 88] width 5 height 5
click at [625, 85] on button at bounding box center [625, 89] width 11 height 8
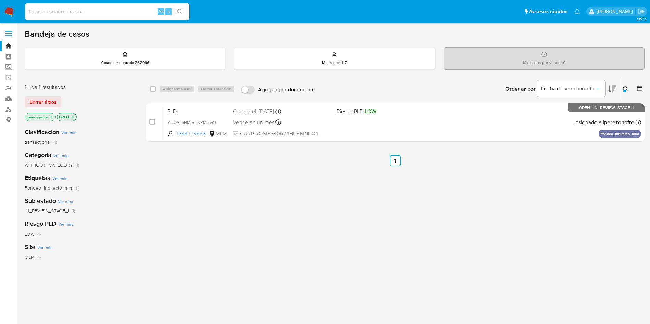
click at [558, 180] on div "select-all-cases-checkbox Asignarme a mí Borrar selección Agrupar por documento…" at bounding box center [395, 233] width 498 height 310
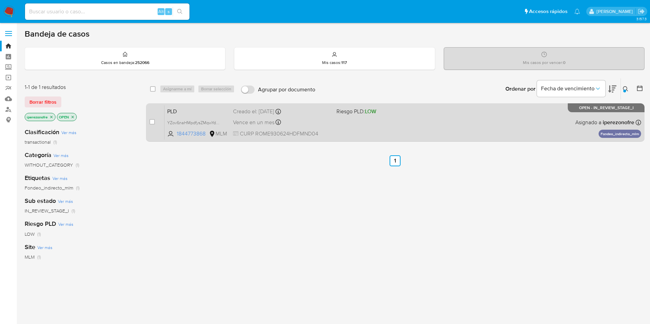
click at [336, 135] on div "PLD YZov6naHMpdfysZMqwYdGxdF 1844773868 MLM Riesgo PLD: LOW Creado el: 12/08/20…" at bounding box center [402, 122] width 476 height 35
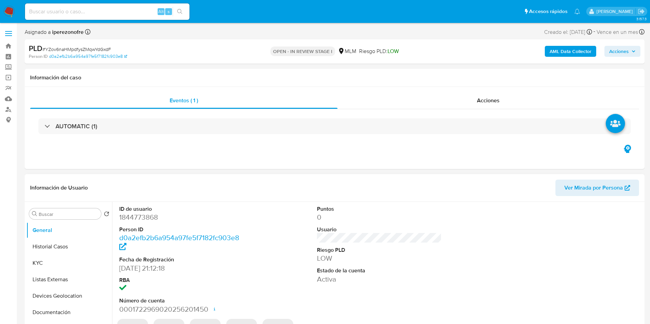
select select "10"
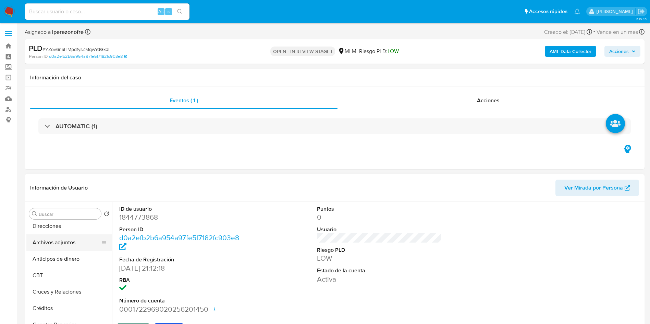
click at [65, 244] on button "Archivos adjuntos" at bounding box center [66, 243] width 80 height 16
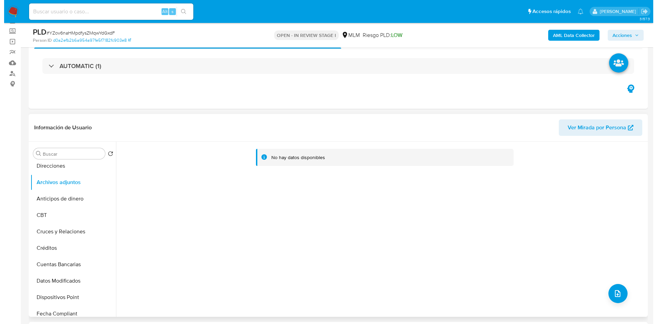
scroll to position [51, 0]
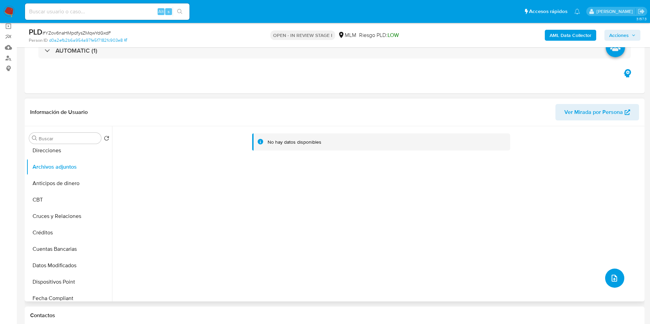
click at [613, 280] on icon "upload-file" at bounding box center [613, 278] width 5 height 7
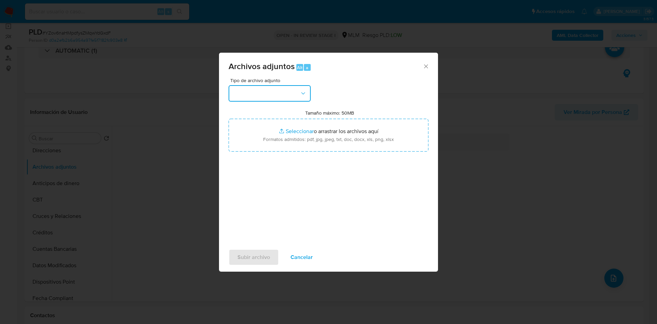
click at [293, 96] on button "button" at bounding box center [270, 93] width 82 height 16
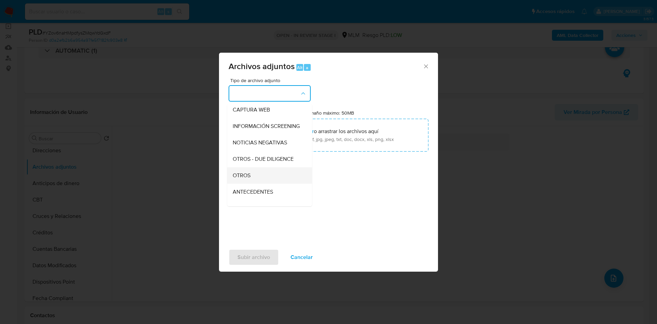
click at [264, 182] on div "OTROS" at bounding box center [268, 175] width 70 height 16
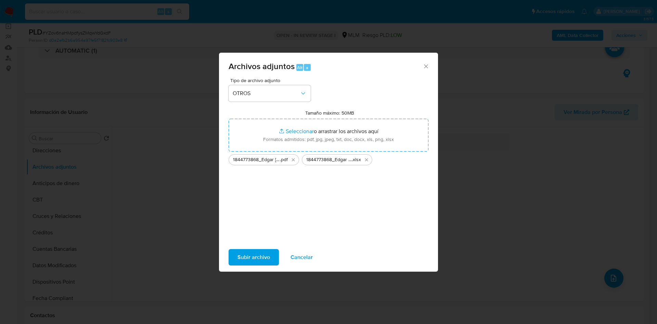
click at [249, 262] on span "Subir archivo" at bounding box center [254, 257] width 33 height 15
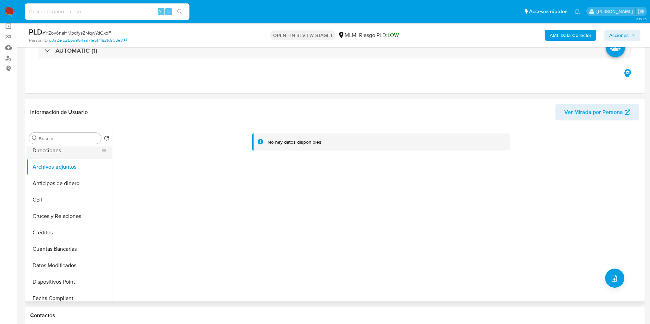
click at [54, 154] on button "Direcciones" at bounding box center [66, 150] width 80 height 16
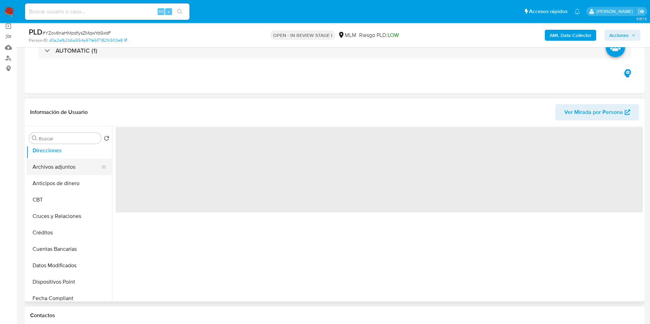
click at [66, 165] on button "Archivos adjuntos" at bounding box center [66, 167] width 80 height 16
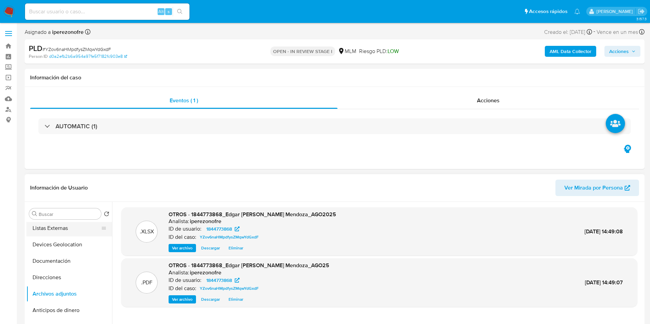
scroll to position [0, 0]
click at [53, 261] on button "KYC" at bounding box center [66, 263] width 80 height 16
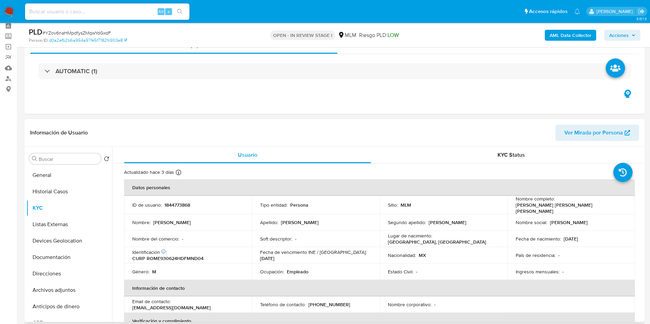
scroll to position [51, 0]
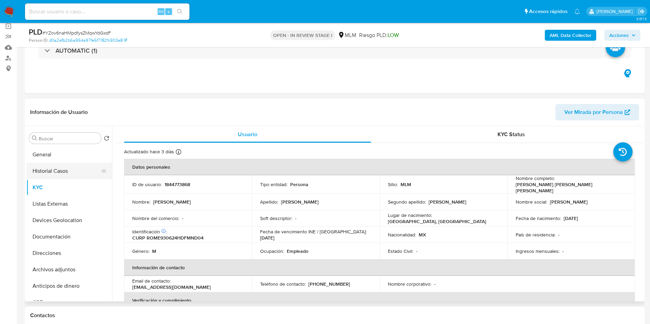
click at [60, 170] on button "Historial Casos" at bounding box center [66, 171] width 80 height 16
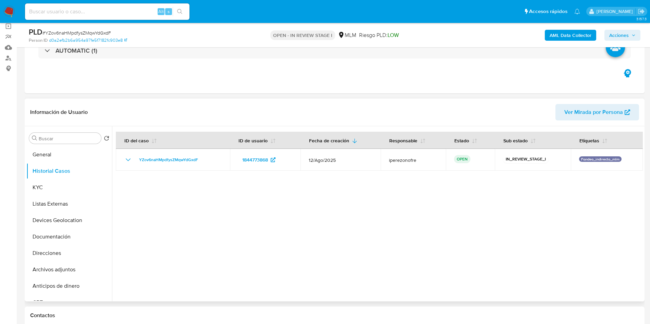
click at [578, 239] on div at bounding box center [377, 213] width 530 height 175
click at [636, 33] on button "Acciones" at bounding box center [622, 35] width 36 height 11
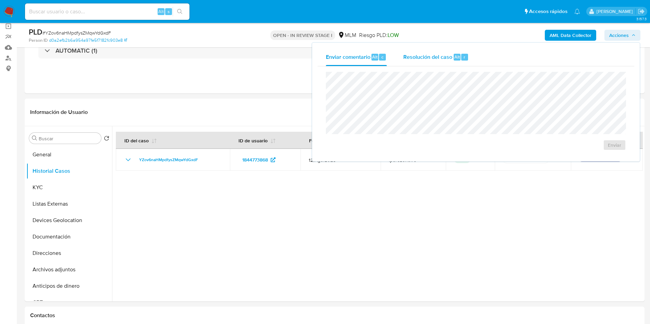
click at [431, 56] on span "Resolución del caso" at bounding box center [427, 57] width 49 height 8
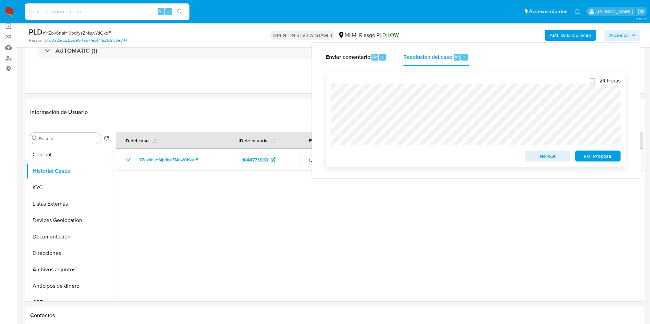
click at [604, 156] on span "ROI Proposal" at bounding box center [598, 156] width 36 height 10
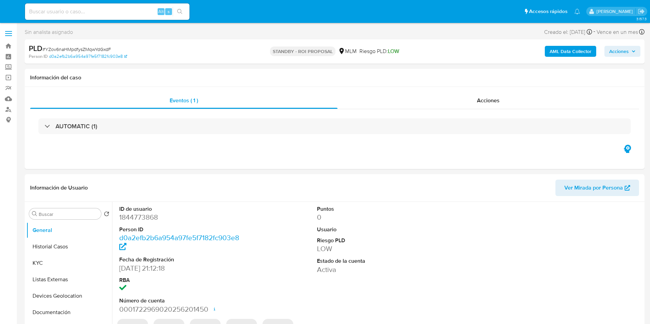
select select "10"
click at [615, 55] on span "Acciones" at bounding box center [619, 51] width 20 height 11
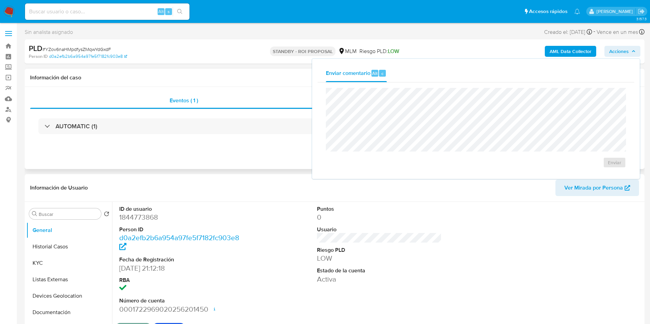
click at [121, 135] on div "AUTOMATIC (1)" at bounding box center [334, 126] width 608 height 34
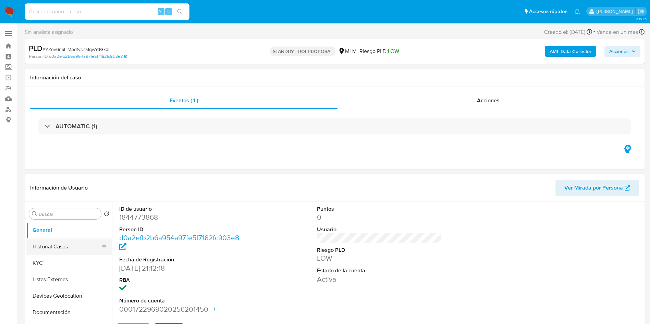
click at [55, 247] on button "Historial Casos" at bounding box center [66, 247] width 80 height 16
select select "10"
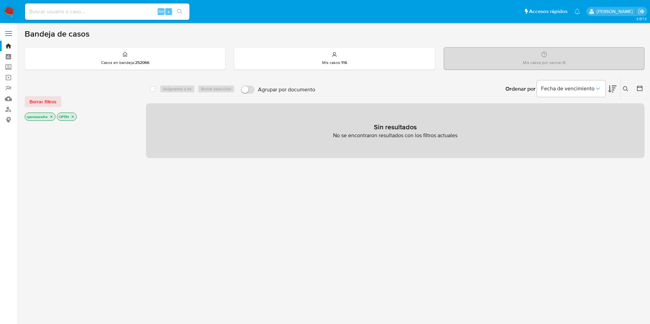
click at [624, 88] on icon at bounding box center [625, 88] width 5 height 5
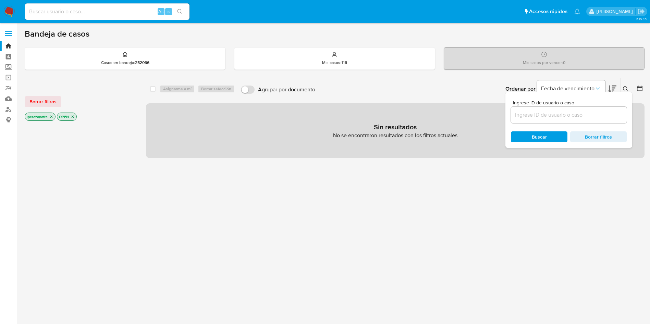
click at [529, 113] on input at bounding box center [569, 115] width 116 height 9
type input "2299037680"
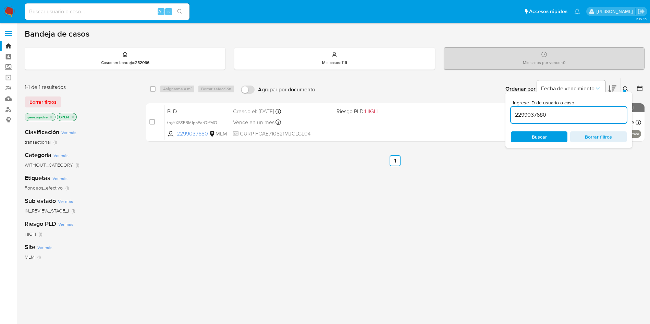
click at [548, 138] on span "Buscar" at bounding box center [538, 137] width 47 height 10
click at [624, 86] on icon at bounding box center [625, 88] width 5 height 5
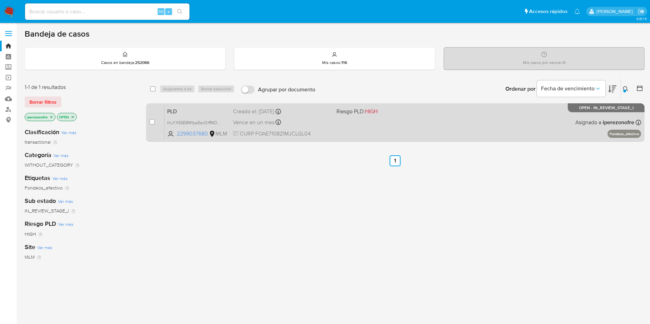
click at [365, 131] on div "PLD thyYXSSEBM1ppEarOiffMOdU 2299037680 MLM Riesgo PLD: HIGH Creado el: [DATE] …" at bounding box center [402, 122] width 476 height 35
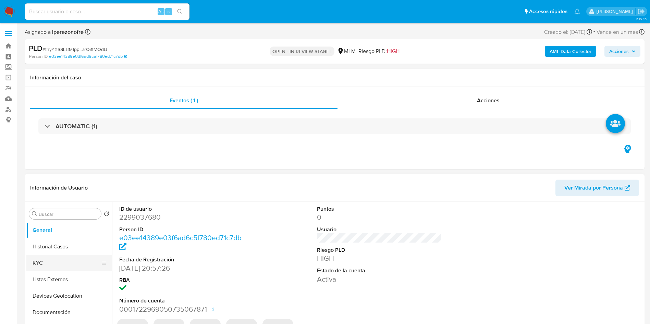
select select "10"
click at [56, 254] on button "Historial Casos" at bounding box center [66, 247] width 80 height 16
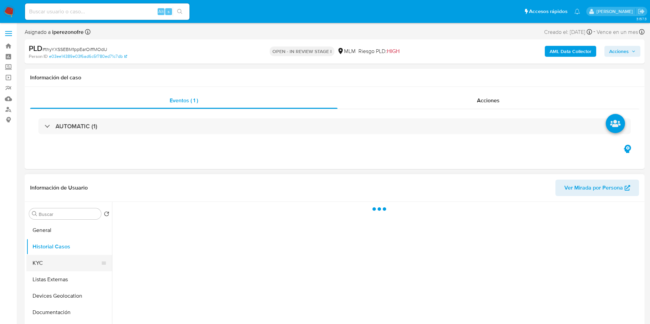
click at [56, 264] on button "KYC" at bounding box center [66, 263] width 80 height 16
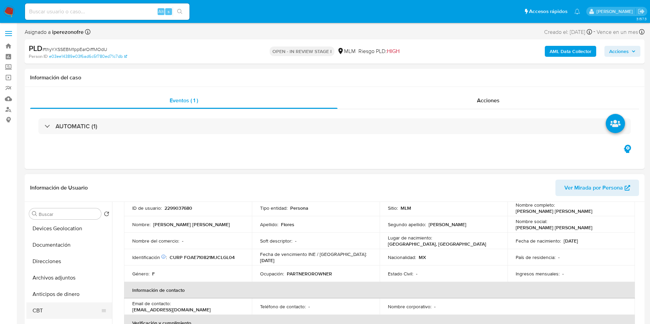
scroll to position [51, 0]
click at [61, 297] on button "Archivos adjuntos" at bounding box center [66, 294] width 80 height 16
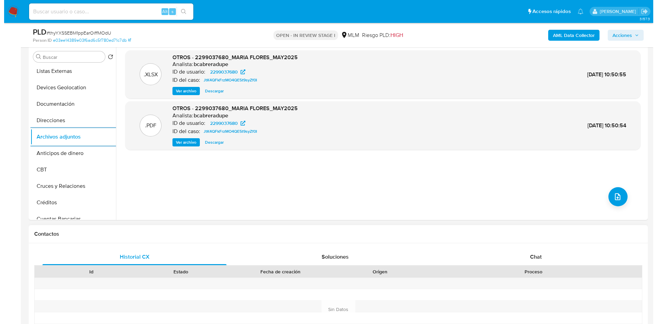
scroll to position [154, 0]
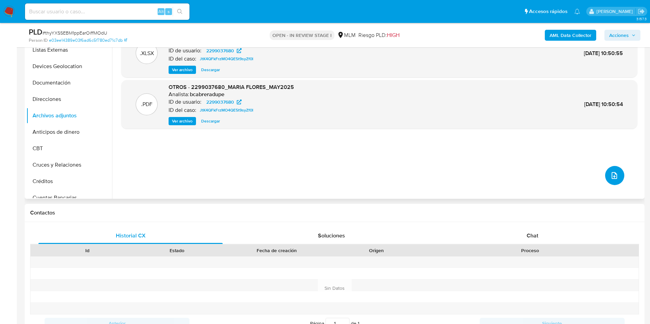
click at [606, 177] on button "upload-file" at bounding box center [614, 175] width 19 height 19
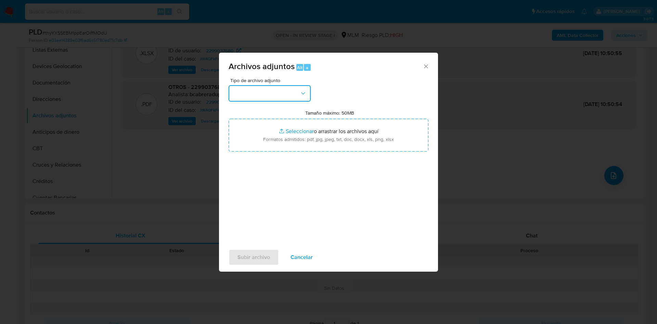
click at [289, 91] on button "button" at bounding box center [270, 93] width 82 height 16
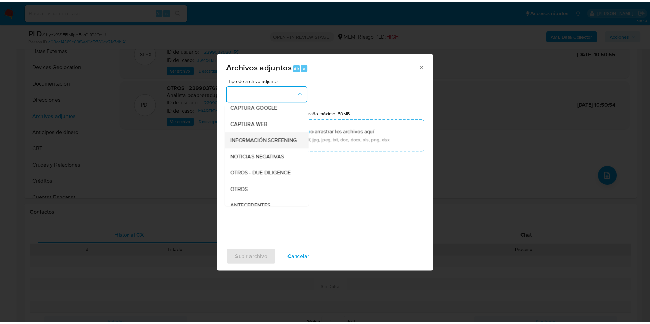
scroll to position [51, 0]
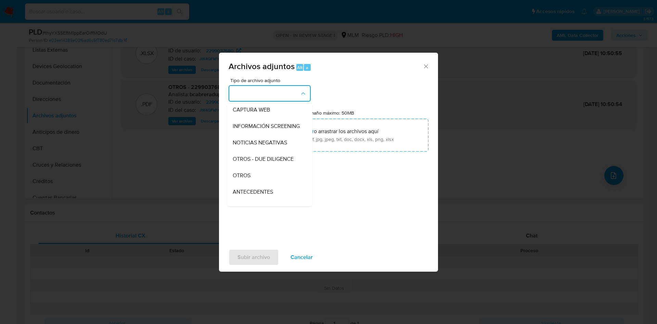
drag, startPoint x: 262, startPoint y: 179, endPoint x: 339, endPoint y: 168, distance: 78.2
click at [262, 178] on div "OTROS" at bounding box center [268, 175] width 70 height 16
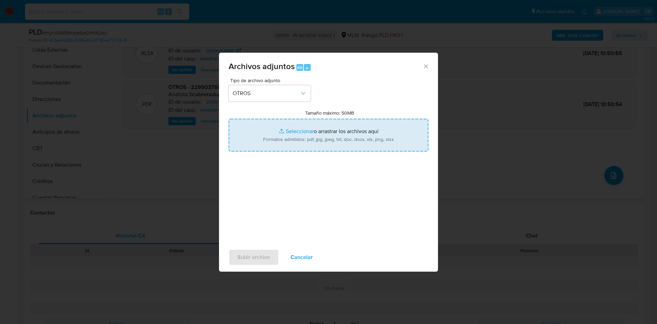
click at [373, 137] on input "Tamaño máximo: 50MB Seleccionar archivos" at bounding box center [329, 135] width 200 height 33
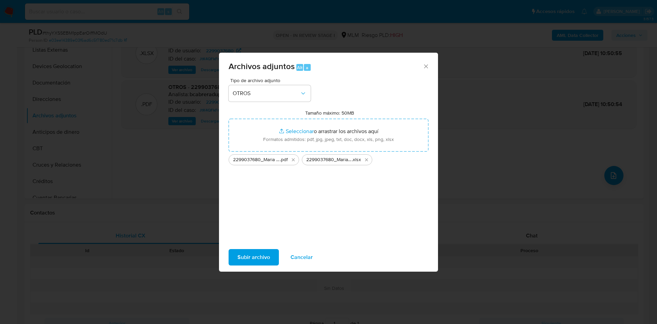
click at [254, 253] on span "Subir archivo" at bounding box center [254, 257] width 33 height 15
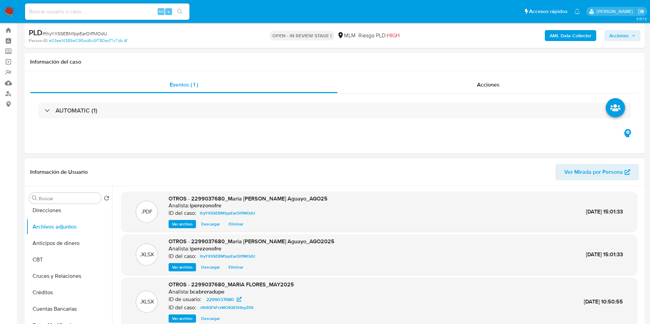
scroll to position [0, 0]
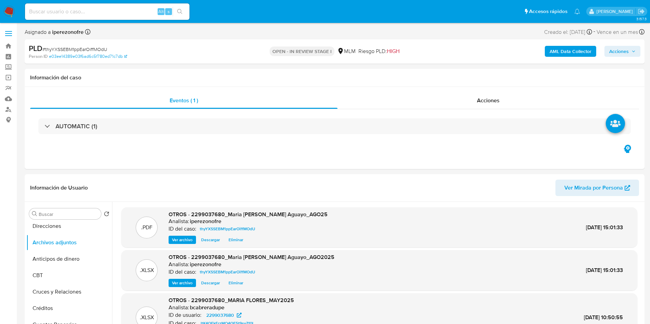
click at [626, 52] on span "Acciones" at bounding box center [619, 51] width 20 height 11
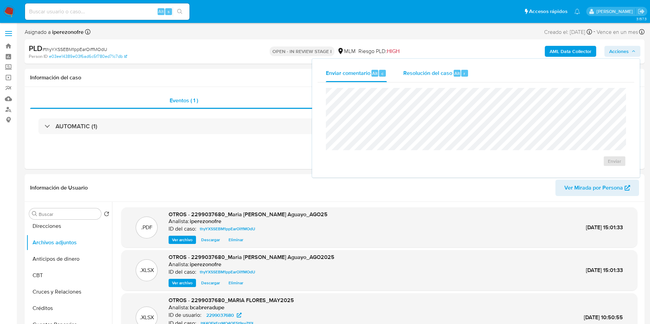
click at [432, 67] on div "Resolución del caso Alt r" at bounding box center [435, 73] width 65 height 18
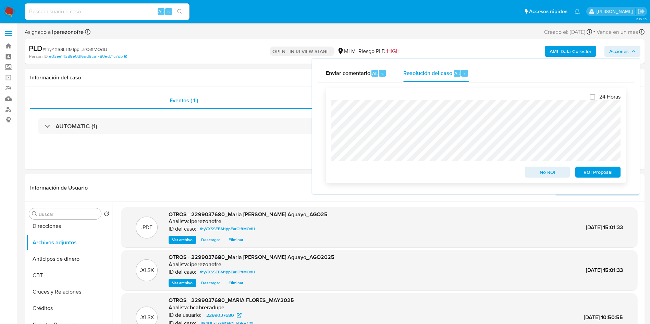
click at [599, 172] on span "ROI Proposal" at bounding box center [598, 172] width 36 height 10
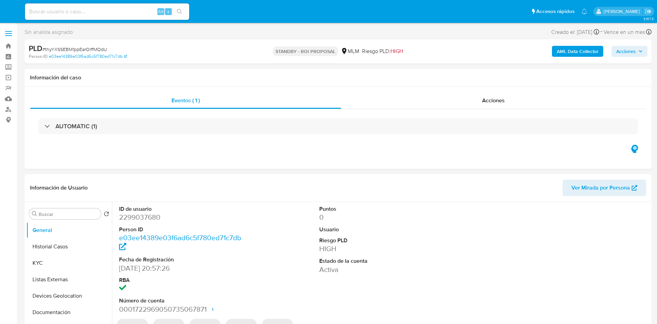
select select "10"
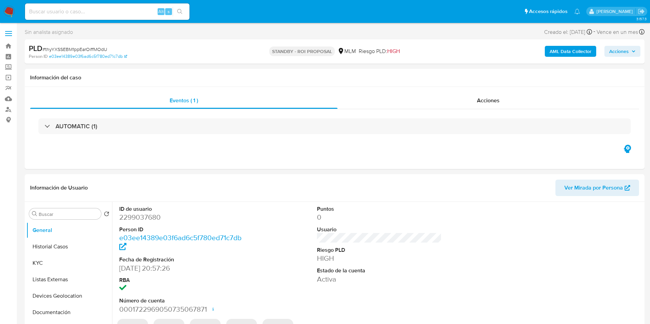
select select "10"
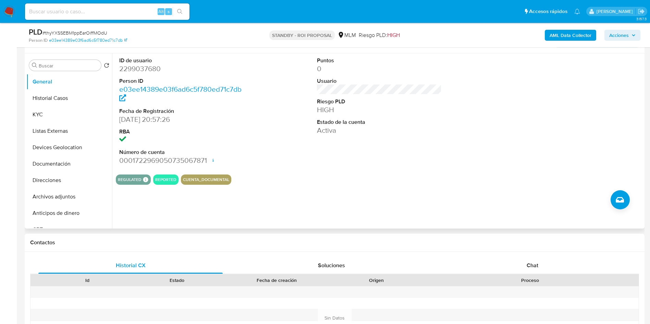
scroll to position [103, 0]
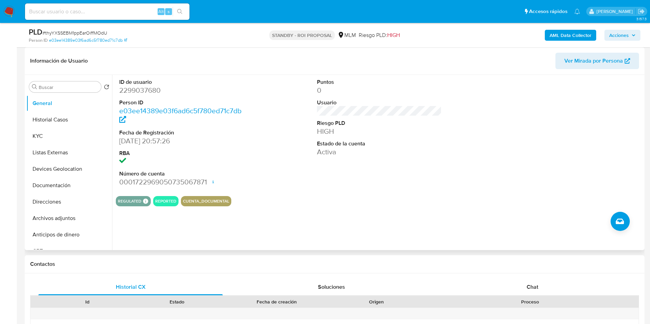
click at [143, 89] on dd "2299037680" at bounding box center [181, 91] width 125 height 10
copy dd "2299037680"
click at [45, 116] on button "Historial Casos" at bounding box center [66, 120] width 80 height 16
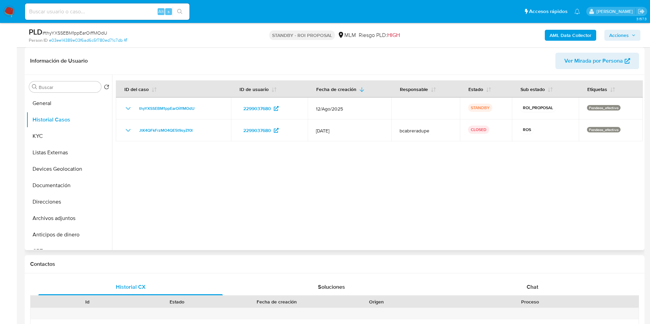
click at [459, 212] on div at bounding box center [377, 162] width 530 height 175
click at [544, 176] on div at bounding box center [377, 162] width 530 height 175
drag, startPoint x: 502, startPoint y: 182, endPoint x: 535, endPoint y: 181, distance: 33.2
click at [504, 182] on div at bounding box center [377, 162] width 530 height 175
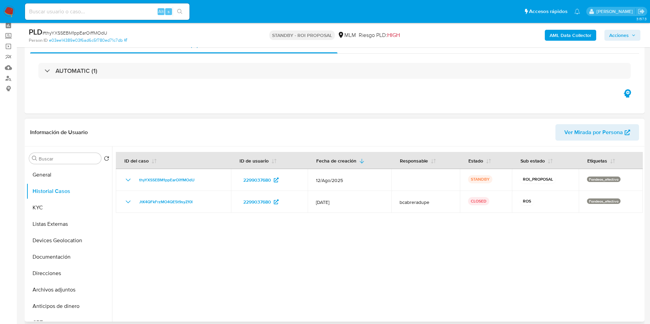
scroll to position [0, 0]
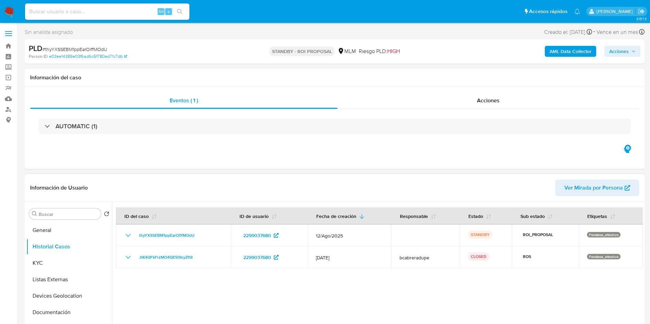
click at [439, 287] on div at bounding box center [377, 289] width 530 height 175
click at [73, 297] on button "Archivos adjuntos" at bounding box center [66, 294] width 80 height 16
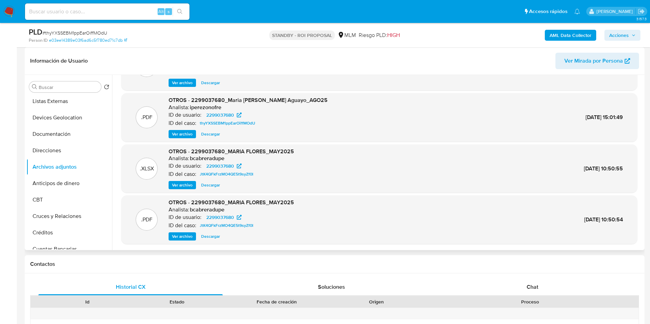
scroll to position [0, 0]
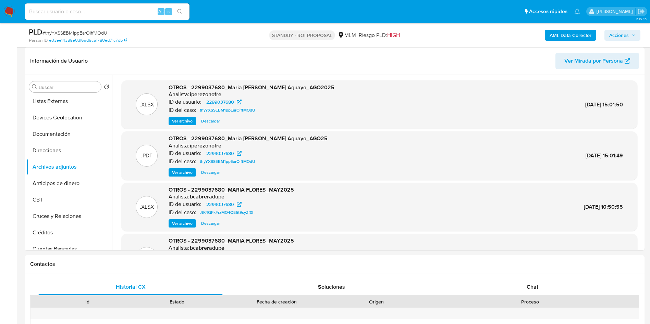
click at [98, 7] on div "Alt s" at bounding box center [107, 11] width 164 height 16
click at [110, 17] on div "Alt s" at bounding box center [107, 11] width 164 height 16
click at [119, 12] on input at bounding box center [107, 11] width 164 height 9
paste input "431547254"
type input "431547254"
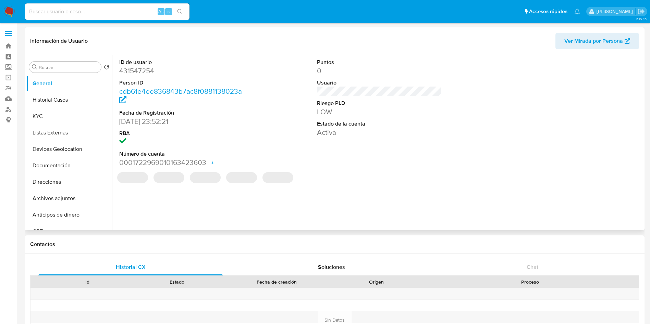
select select "10"
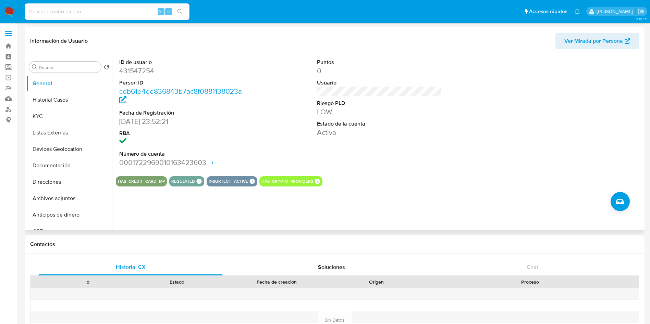
click at [422, 187] on div "ID de usuario 431547254 Person ID cdb61e4ee836843b7ac8f0881138023a Fecha de Reg…" at bounding box center [377, 142] width 530 height 175
click at [448, 159] on div "ID de usuario 431547254 Person ID cdb61e4ee836843b7ac8f0881138023a Fecha de Reg…" at bounding box center [379, 113] width 527 height 116
click at [70, 102] on button "Historial Casos" at bounding box center [66, 100] width 80 height 16
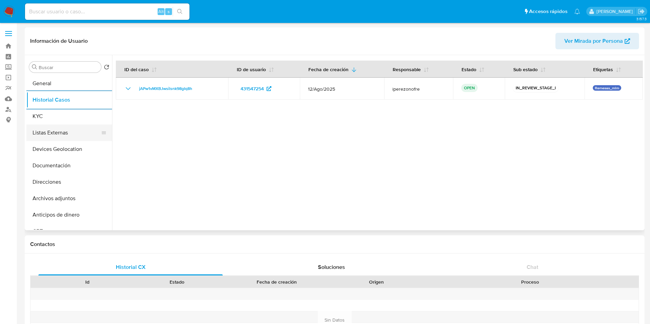
click at [52, 125] on button "Listas Externas" at bounding box center [66, 133] width 80 height 16
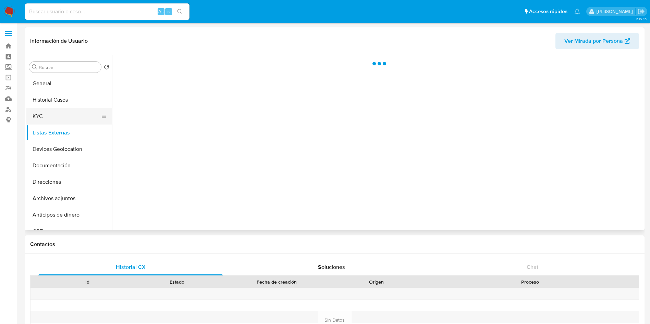
click at [52, 118] on button "KYC" at bounding box center [66, 116] width 80 height 16
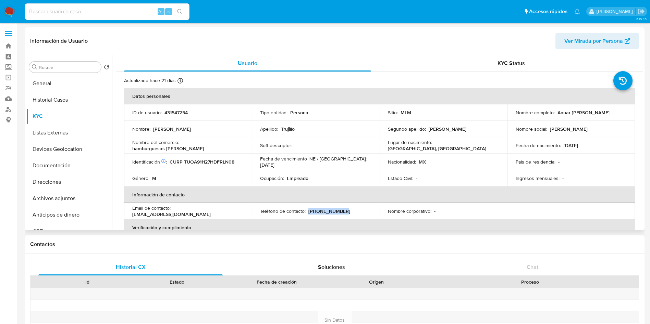
drag, startPoint x: 346, startPoint y: 212, endPoint x: 307, endPoint y: 213, distance: 38.7
click at [307, 213] on div "Teléfono de contacto : (55) 64338189" at bounding box center [315, 211] width 111 height 6
copy p "(55) 64338189"
drag, startPoint x: 234, startPoint y: 212, endPoint x: 176, endPoint y: 215, distance: 58.0
click at [176, 215] on td "Email de contacto : anuartrujillo534@gmail.com" at bounding box center [188, 211] width 128 height 16
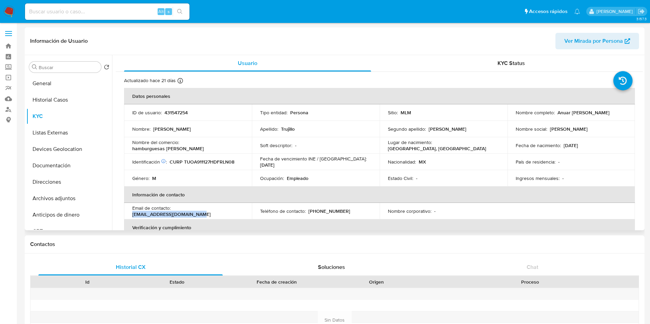
drag, startPoint x: 174, startPoint y: 212, endPoint x: 260, endPoint y: 242, distance: 91.1
click at [211, 211] on p "anuartrujillo534@gmail.com" at bounding box center [171, 214] width 78 height 6
copy p "anuartrujillo534@gmail.com"
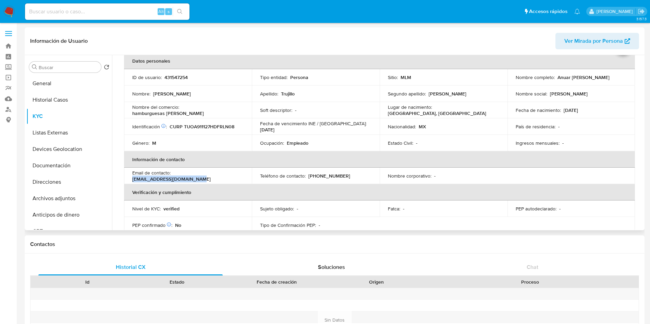
scroll to position [51, 0]
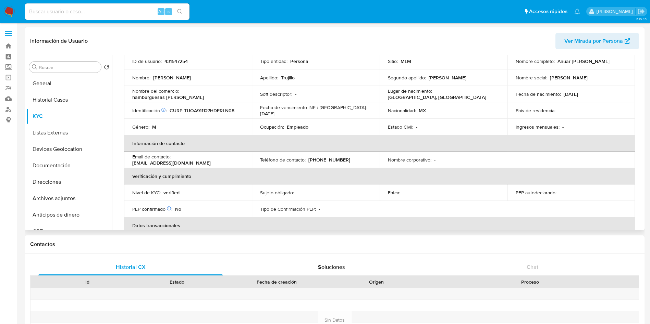
click at [204, 94] on p "hamburguesas melany" at bounding box center [168, 97] width 72 height 6
drag, startPoint x: 232, startPoint y: 97, endPoint x: 180, endPoint y: 93, distance: 52.8
click at [180, 93] on div "Nombre del comercio : hamburguesas melany" at bounding box center [187, 94] width 111 height 12
copy div "hamburguesas melany"
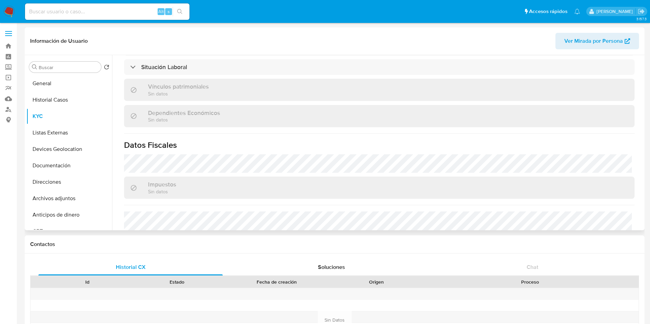
scroll to position [360, 0]
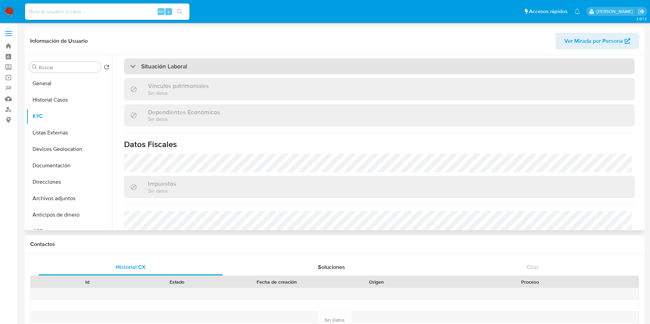
click at [206, 61] on div "Situación Laboral" at bounding box center [379, 67] width 510 height 16
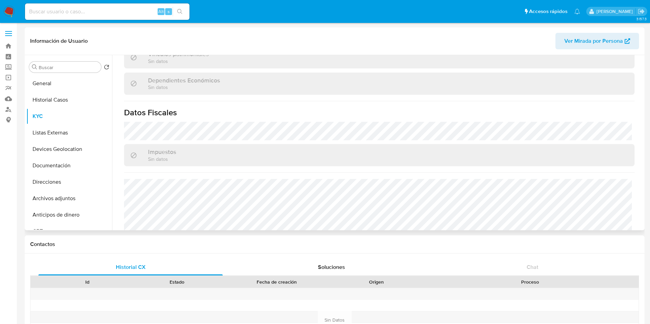
scroll to position [523, 0]
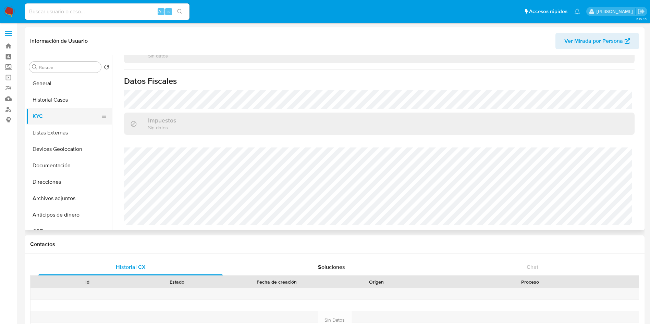
click at [60, 122] on button "KYC" at bounding box center [66, 116] width 80 height 16
click at [70, 132] on button "Listas Externas" at bounding box center [66, 133] width 80 height 16
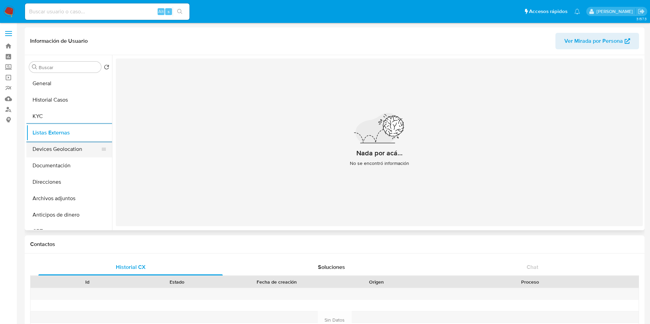
click at [78, 149] on button "Devices Geolocation" at bounding box center [66, 149] width 80 height 16
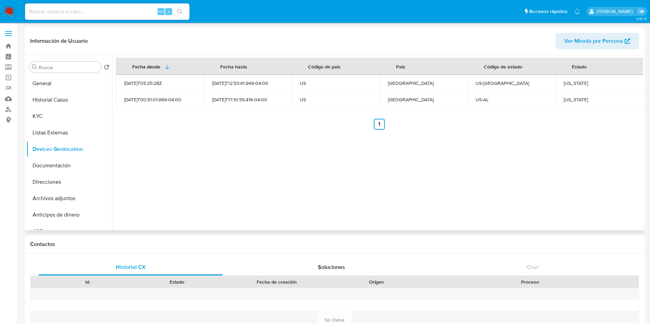
click at [535, 139] on div "Fecha desde Fecha hasta Código de país País Código de estado Estado 2022-08-05T…" at bounding box center [377, 142] width 530 height 175
click at [568, 83] on div "Georgia" at bounding box center [599, 83] width 72 height 6
click at [569, 83] on div "Georgia" at bounding box center [599, 83] width 72 height 6
copy div "Georgia"
click at [569, 101] on div "Alabama" at bounding box center [599, 100] width 72 height 6
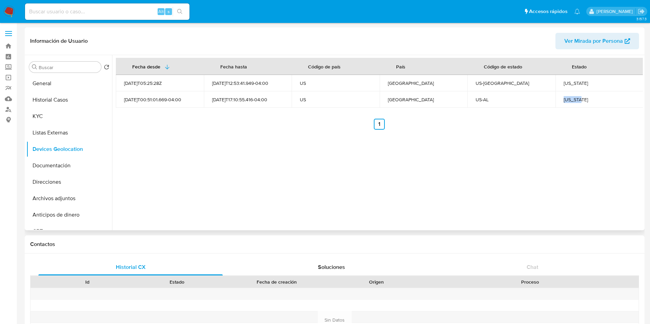
click at [569, 101] on div "Alabama" at bounding box center [599, 100] width 72 height 6
copy div "Alabama"
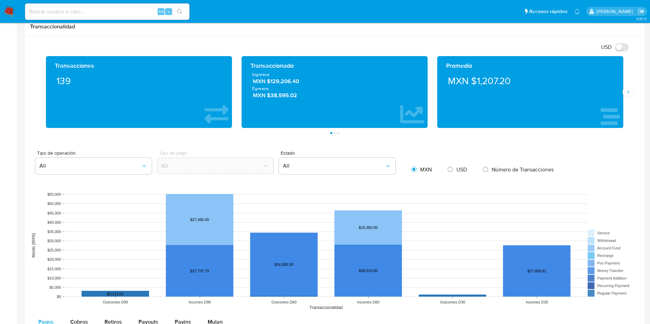
scroll to position [360, 0]
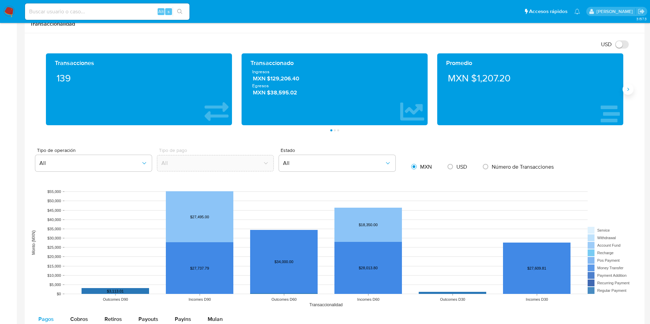
click at [629, 91] on icon "Siguiente" at bounding box center [627, 89] width 5 height 5
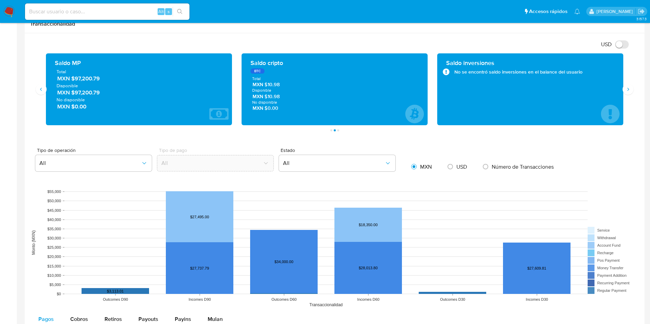
drag, startPoint x: 106, startPoint y: 80, endPoint x: 73, endPoint y: 81, distance: 32.9
click at [73, 81] on span "MXN $97,200.79" at bounding box center [139, 79] width 164 height 8
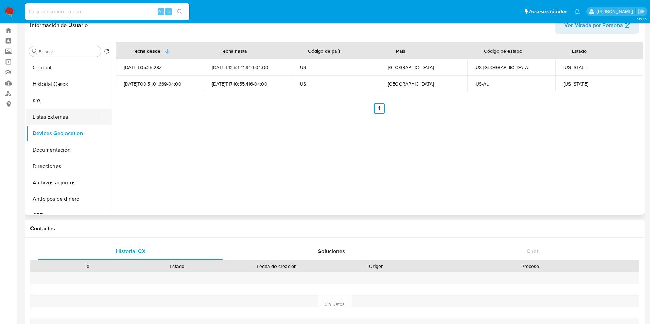
scroll to position [0, 0]
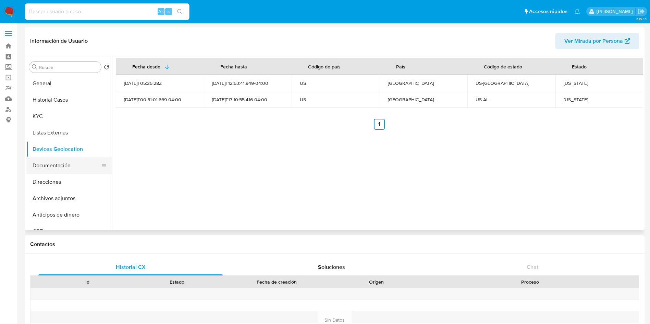
click at [62, 160] on button "Documentación" at bounding box center [66, 166] width 80 height 16
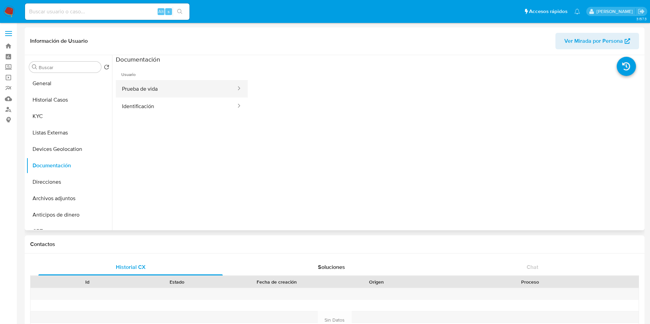
click at [185, 88] on button "Prueba de vida" at bounding box center [176, 88] width 121 height 17
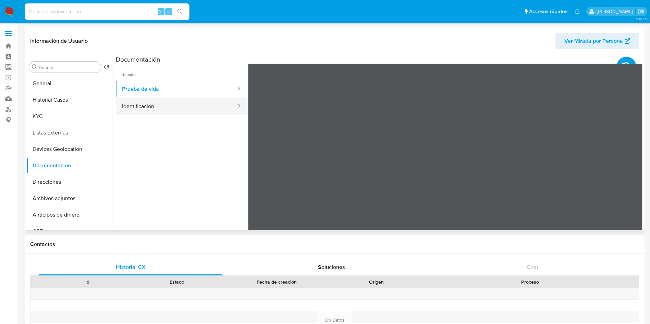
click at [147, 100] on button "Identificación" at bounding box center [176, 106] width 121 height 17
click at [631, 169] on icon at bounding box center [634, 175] width 14 height 14
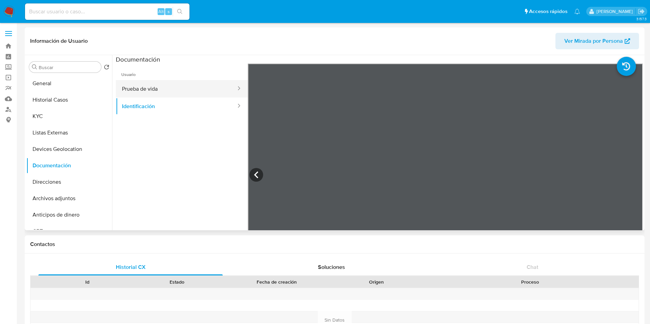
click at [188, 95] on button "Prueba de vida" at bounding box center [176, 88] width 121 height 17
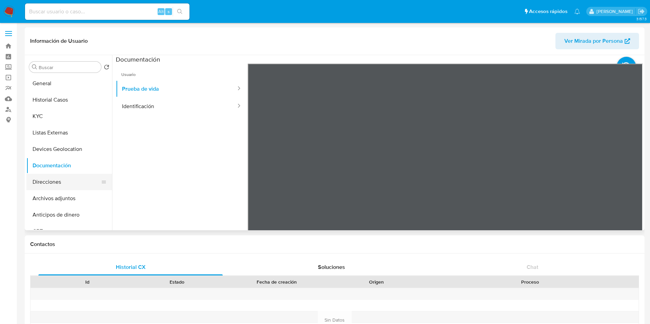
click at [56, 184] on button "Direcciones" at bounding box center [66, 182] width 80 height 16
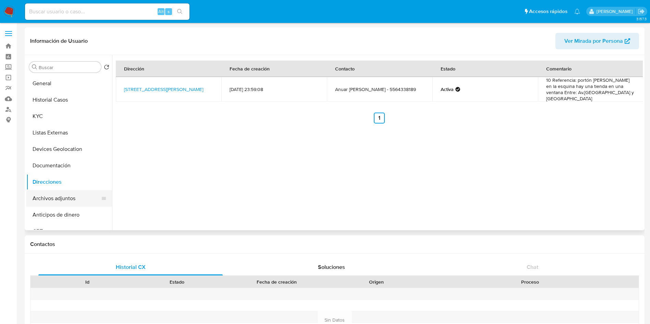
click at [61, 197] on button "Archivos adjuntos" at bounding box center [66, 198] width 80 height 16
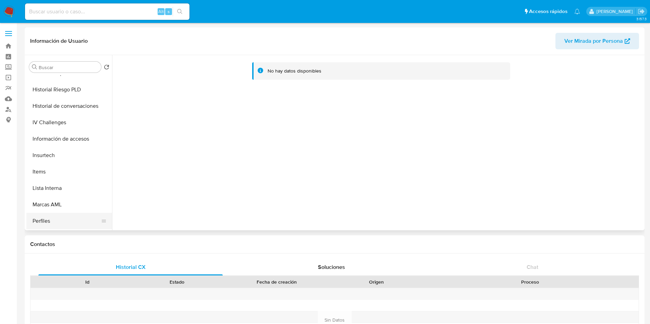
scroll to position [289, 0]
click at [75, 196] on button "Perfiles" at bounding box center [66, 188] width 80 height 16
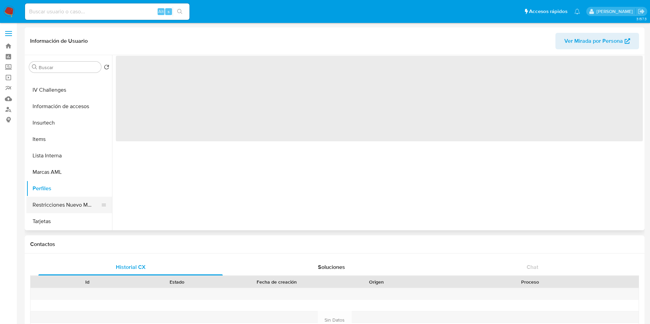
click at [68, 201] on button "Restricciones Nuevo Mundo" at bounding box center [66, 205] width 80 height 16
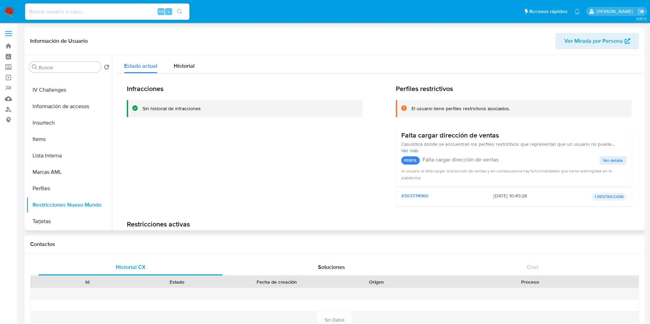
click at [289, 152] on div "Infracciones Sin historial de infracciones" at bounding box center [245, 148] width 236 height 127
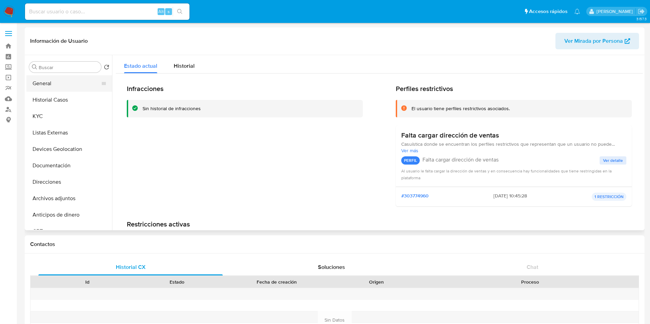
click at [53, 81] on button "General" at bounding box center [66, 83] width 80 height 16
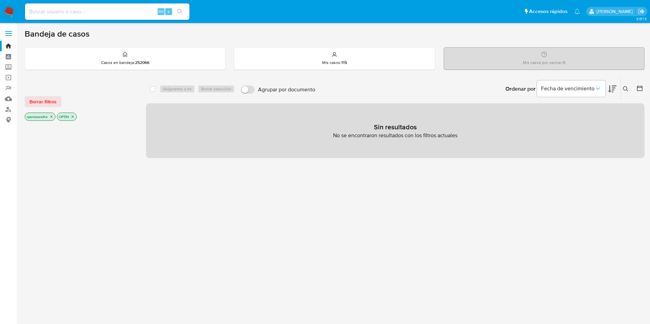
click at [619, 202] on div "select-all-cases-checkbox Asignarme a mí Borrar selección Agrupar por documento…" at bounding box center [395, 233] width 498 height 310
drag, startPoint x: 9, startPoint y: 99, endPoint x: 250, endPoint y: 90, distance: 240.6
click at [9, 99] on link "Mulan" at bounding box center [40, 98] width 81 height 11
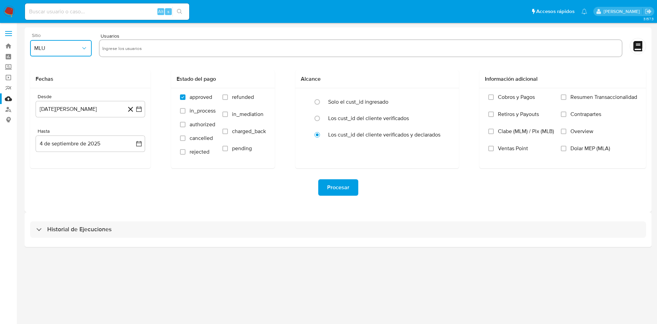
click at [72, 52] on button "MLU" at bounding box center [61, 48] width 62 height 16
drag, startPoint x: 53, startPoint y: 148, endPoint x: 164, endPoint y: 90, distance: 125.4
click at [52, 147] on div "MLM" at bounding box center [58, 149] width 49 height 16
click at [146, 43] on input "text" at bounding box center [360, 48] width 517 height 11
type input "2299037680"
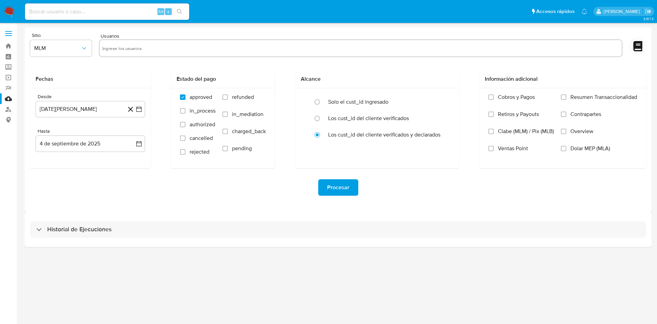
click at [163, 183] on div "Procesar" at bounding box center [338, 187] width 616 height 16
click at [141, 109] on icon "button" at bounding box center [139, 109] width 7 height 7
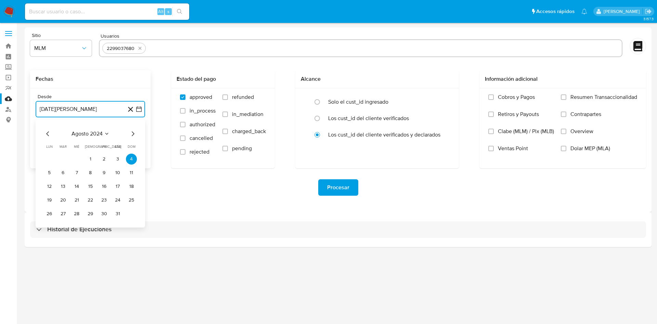
click at [47, 133] on icon "Mes anterior" at bounding box center [48, 134] width 8 height 8
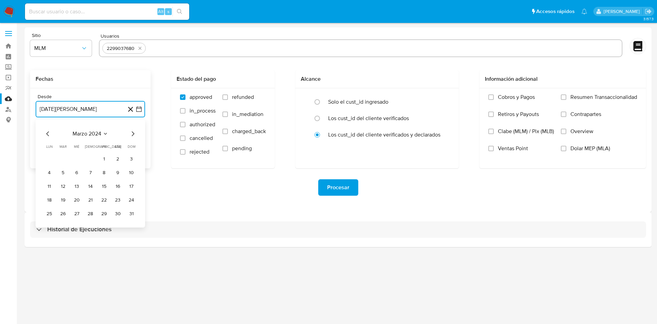
click at [46, 133] on icon "Mes anterior" at bounding box center [48, 134] width 8 height 8
click at [75, 213] on button "28" at bounding box center [76, 214] width 11 height 11
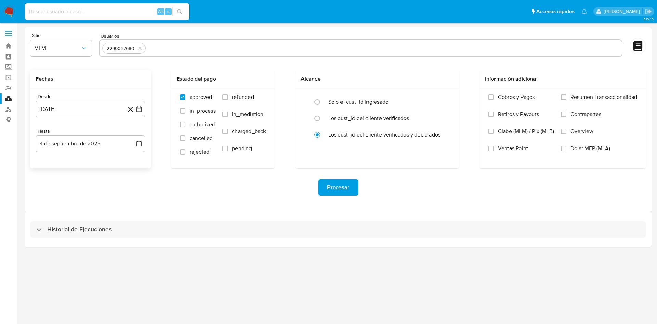
click at [160, 208] on div "Sitio MLM Usuarios 2299037680 Fechas Desde 28 de febrero de 2024 28-02-2024 Has…" at bounding box center [338, 119] width 627 height 185
click at [139, 106] on icon "button" at bounding box center [139, 109] width 7 height 7
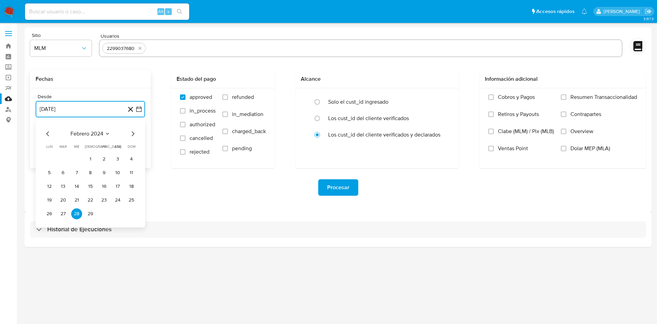
click at [131, 132] on icon "Mes siguiente" at bounding box center [133, 134] width 8 height 8
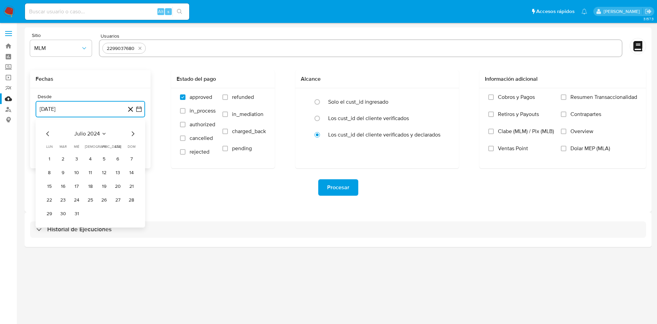
click at [131, 132] on icon "Mes siguiente" at bounding box center [133, 134] width 8 height 8
click at [132, 132] on icon "Mes siguiente" at bounding box center [133, 134] width 8 height 8
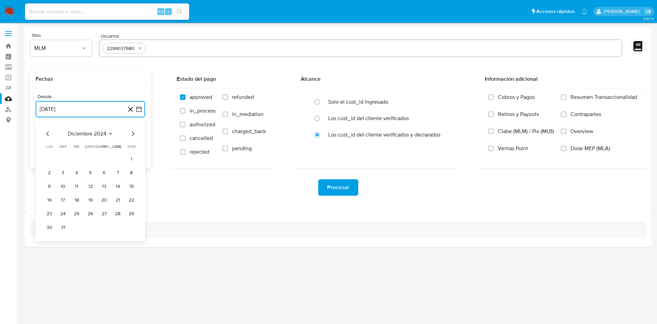
click at [132, 132] on icon "Mes siguiente" at bounding box center [133, 134] width 8 height 8
click at [131, 131] on icon "Mes siguiente" at bounding box center [133, 134] width 8 height 8
click at [52, 134] on div "marzo 2025" at bounding box center [90, 134] width 93 height 8
click at [48, 136] on icon "Mes anterior" at bounding box center [48, 134] width 8 height 8
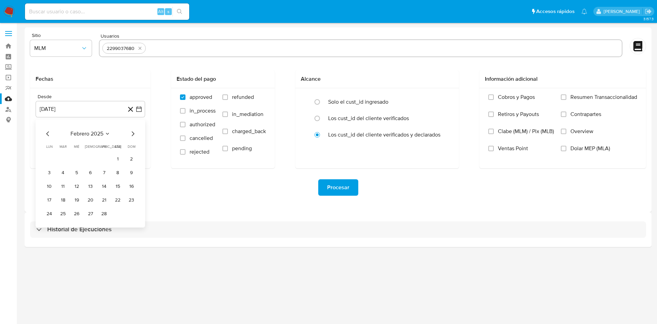
drag, startPoint x: 103, startPoint y: 215, endPoint x: 147, endPoint y: 221, distance: 44.6
click at [103, 214] on button "28" at bounding box center [104, 214] width 11 height 11
click at [217, 183] on div "Procesar" at bounding box center [338, 187] width 616 height 16
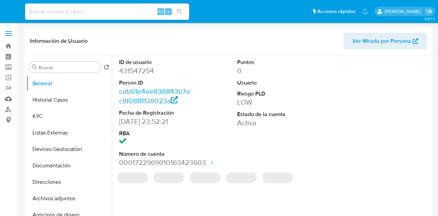
select select "10"
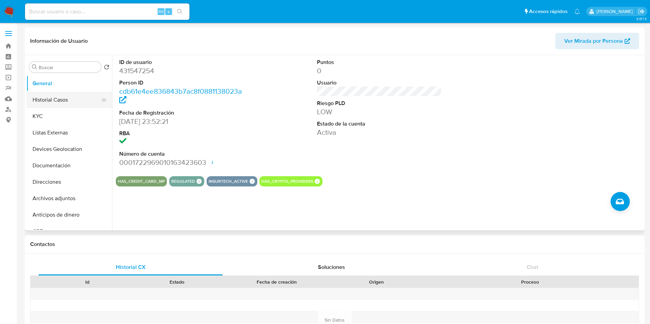
click at [65, 103] on button "Historial Casos" at bounding box center [66, 100] width 80 height 16
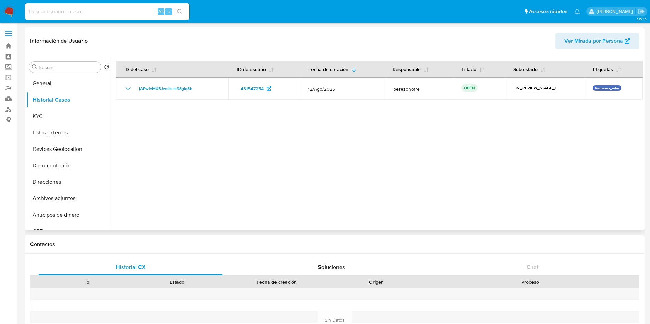
click at [419, 167] on div at bounding box center [377, 142] width 530 height 175
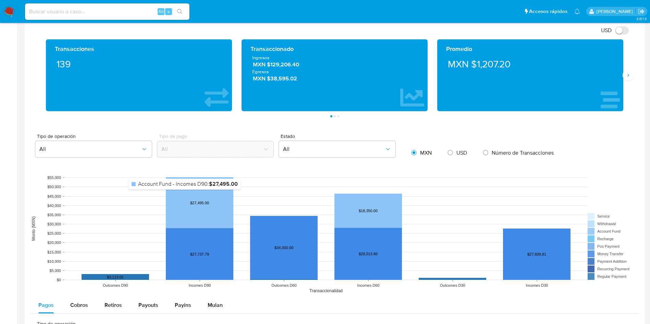
scroll to position [616, 0]
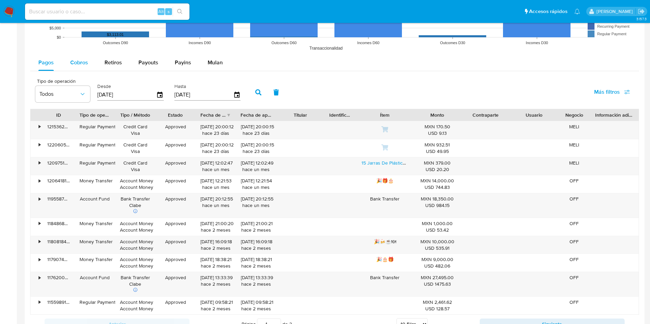
click at [80, 63] on span "Cobros" at bounding box center [79, 63] width 18 height 8
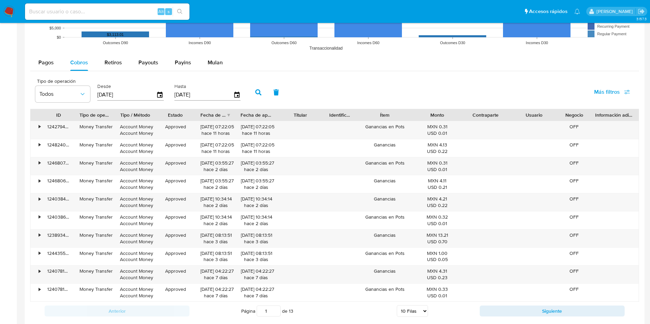
click at [422, 216] on select "5 Filas 10 Filas 20 Filas 25 Filas 50 Filas 100 Filas" at bounding box center [412, 311] width 31 height 12
select select "100"
click at [397, 216] on select "5 Filas 10 Filas 20 Filas 25 Filas 50 Filas 100 Filas" at bounding box center [412, 311] width 31 height 12
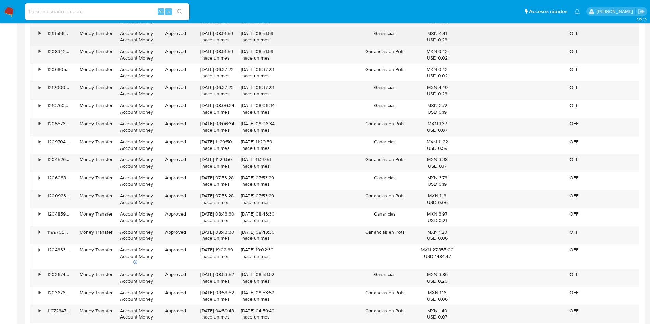
scroll to position [1541, 0]
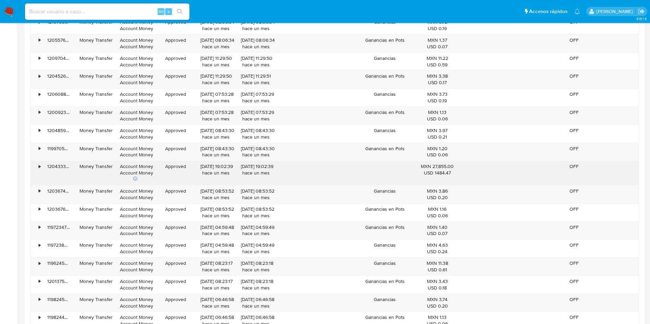
click at [103, 9] on input at bounding box center [107, 11] width 164 height 9
paste input "660835316"
type input "660835316"
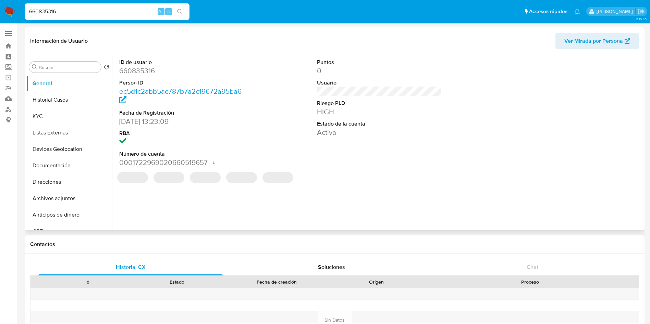
select select "10"
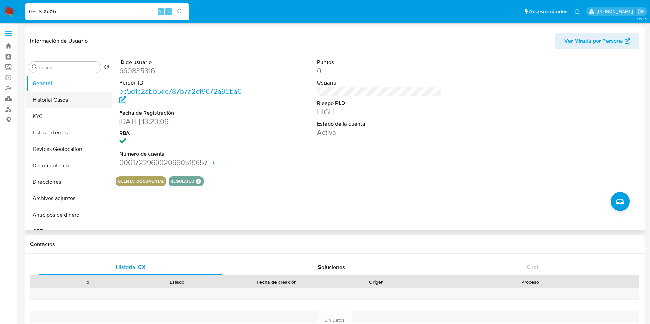
click at [42, 96] on button "Historial Casos" at bounding box center [66, 100] width 80 height 16
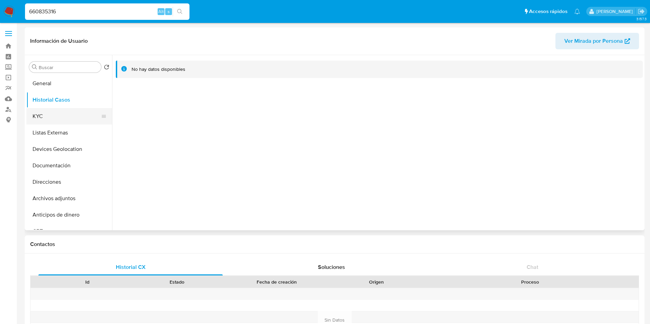
click at [52, 121] on button "KYC" at bounding box center [66, 116] width 80 height 16
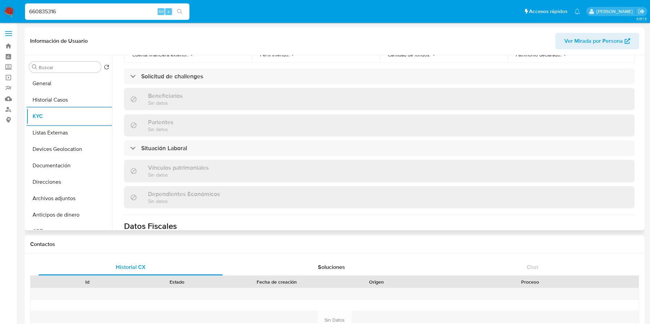
scroll to position [322, 0]
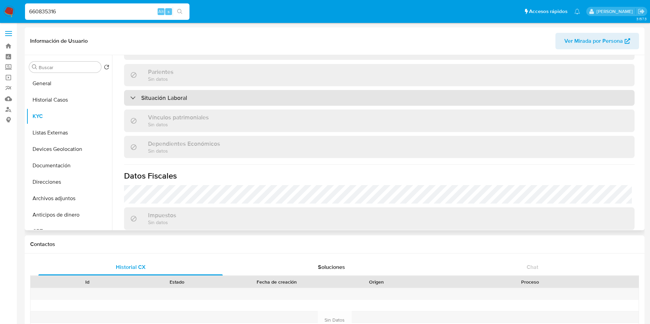
click at [295, 102] on div "Situación Laboral" at bounding box center [379, 98] width 510 height 16
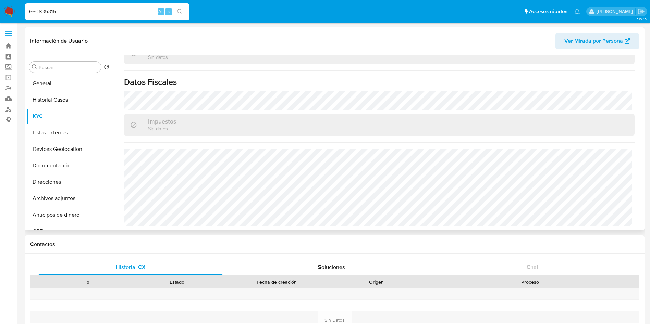
scroll to position [516, 0]
click at [59, 135] on button "Listas Externas" at bounding box center [66, 133] width 80 height 16
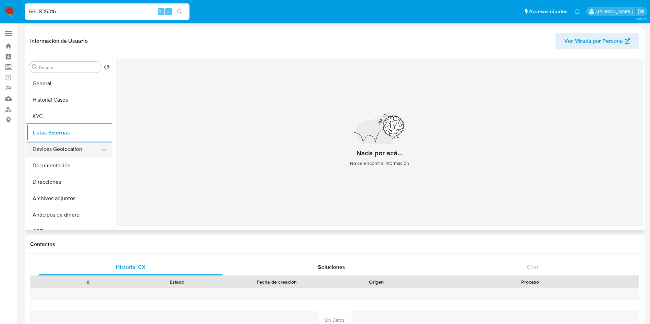
click at [85, 154] on button "Devices Geolocation" at bounding box center [66, 149] width 80 height 16
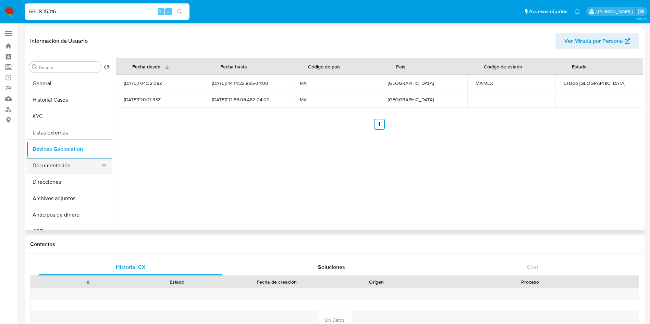
click at [37, 163] on button "Documentación" at bounding box center [66, 166] width 80 height 16
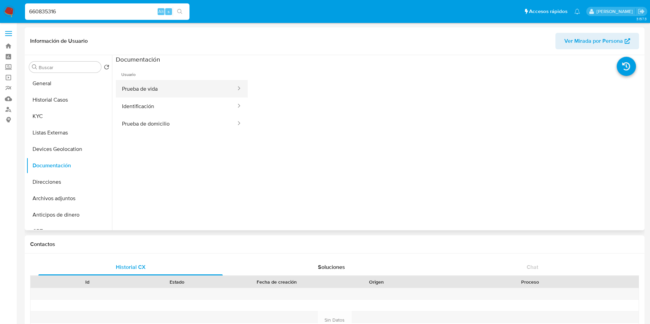
click at [180, 91] on button "Prueba de vida" at bounding box center [176, 88] width 121 height 17
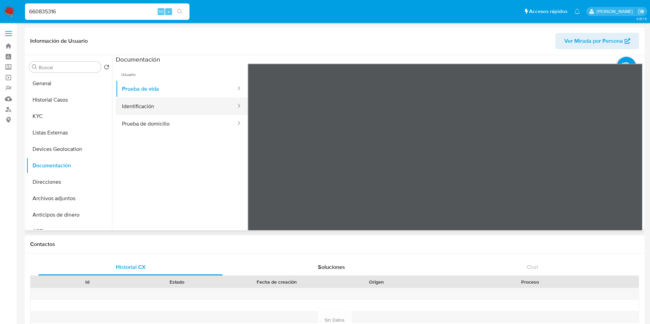
click at [186, 104] on button "Identificación" at bounding box center [176, 106] width 121 height 17
click at [201, 125] on button "Prueba de domicilio" at bounding box center [176, 123] width 121 height 17
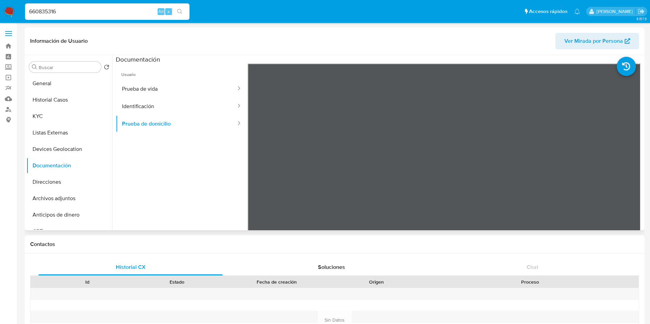
click at [178, 153] on ul "Usuario Prueba de vida Identificación Prueba de domicilio" at bounding box center [182, 162] width 132 height 197
click at [51, 79] on button "General" at bounding box center [66, 83] width 80 height 16
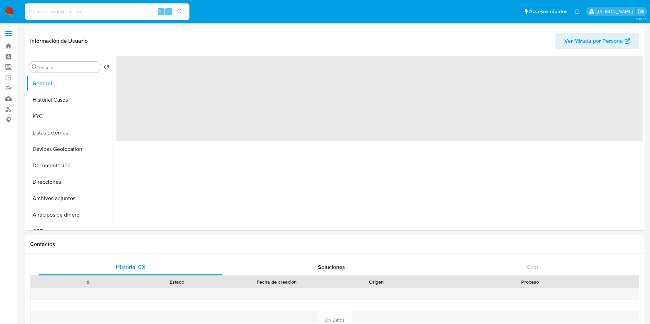
click at [8, 9] on img at bounding box center [9, 12] width 12 height 12
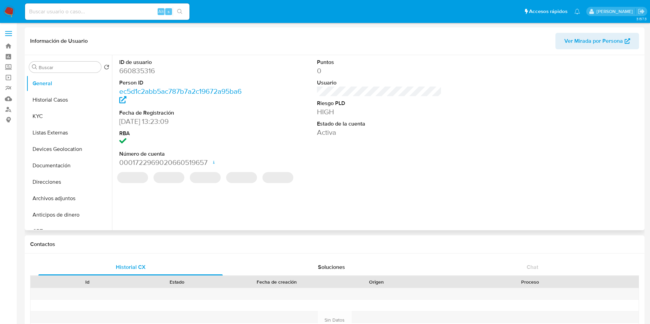
select select "10"
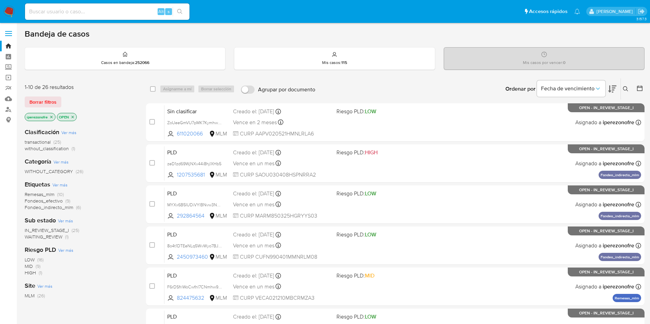
click at [626, 87] on icon at bounding box center [625, 88] width 5 height 5
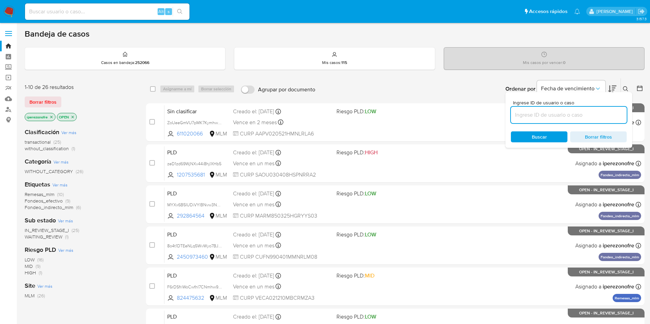
click at [574, 111] on input at bounding box center [569, 115] width 116 height 9
type input "431547254"
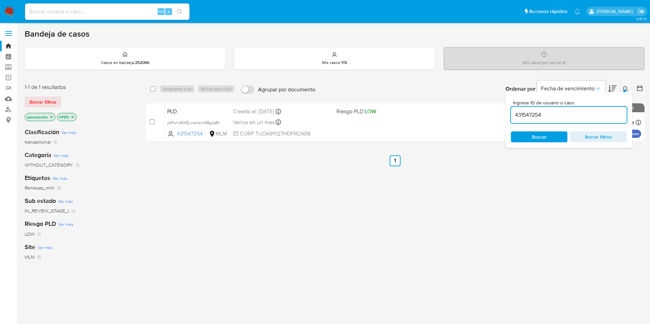
click at [544, 135] on span "Buscar" at bounding box center [538, 136] width 15 height 11
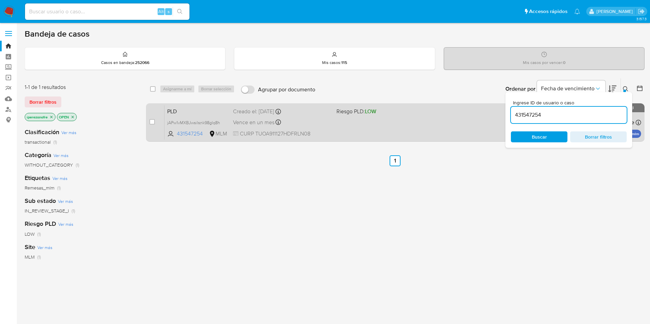
click at [346, 127] on div "PLD jAPw1vMXBJwsilsnk98gIq8h 431547254 MLM Riesgo PLD: LOW Creado el: 12/08/202…" at bounding box center [402, 122] width 476 height 35
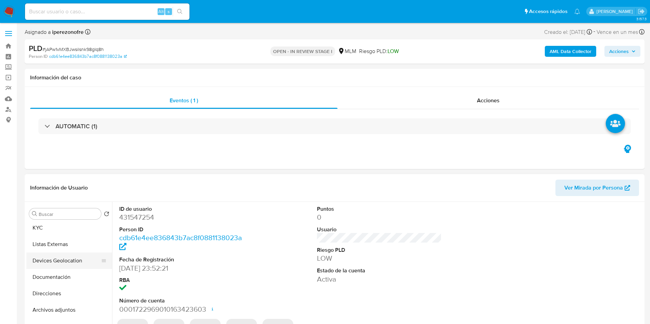
scroll to position [51, 0]
select select "10"
click at [76, 291] on button "Archivos adjuntos" at bounding box center [66, 294] width 80 height 16
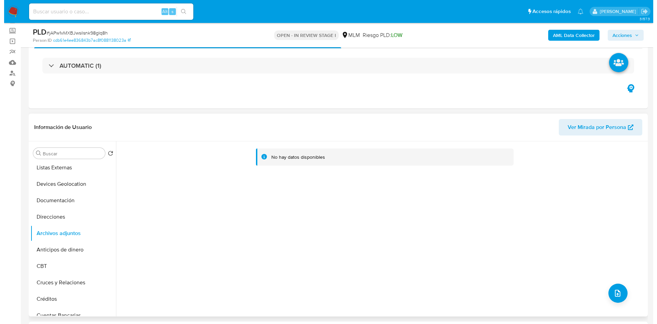
scroll to position [103, 0]
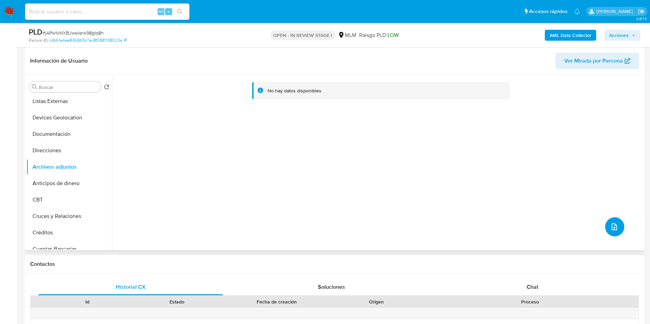
click at [612, 228] on icon "upload-file" at bounding box center [613, 227] width 5 height 7
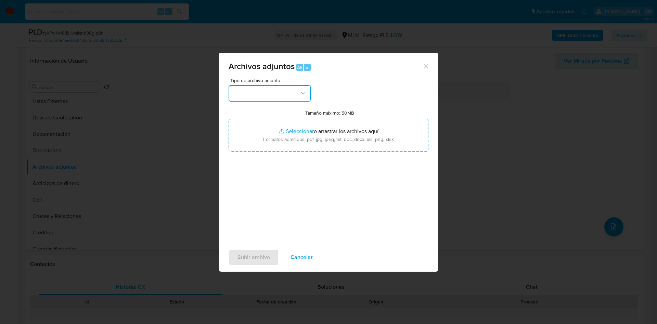
click at [282, 93] on button "button" at bounding box center [270, 93] width 82 height 16
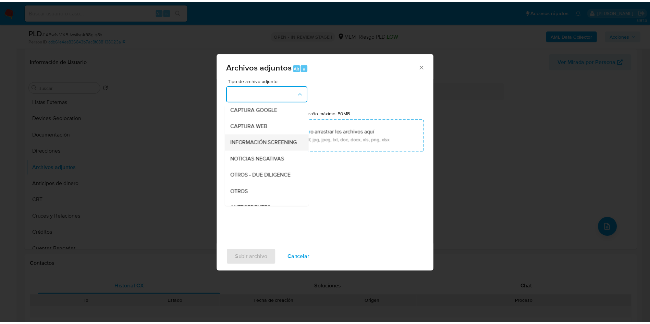
scroll to position [51, 0]
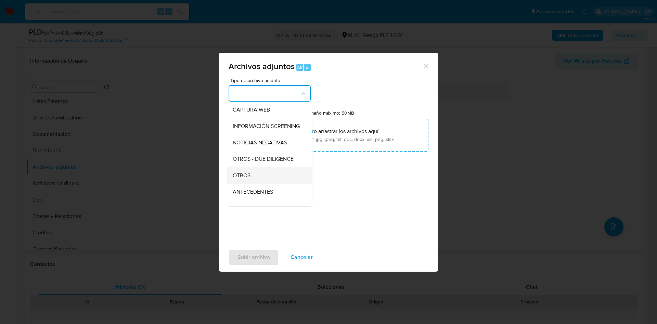
click at [257, 181] on div "OTROS" at bounding box center [268, 175] width 70 height 16
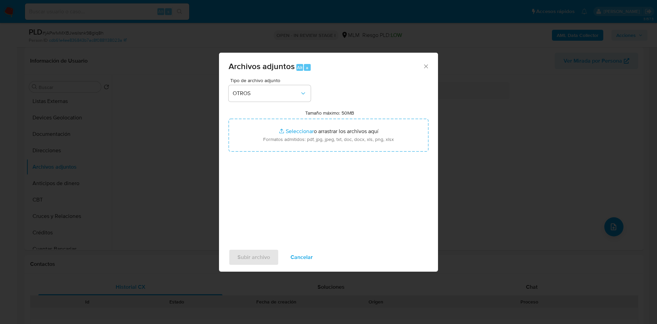
click at [400, 204] on div "Tipo de archivo adjunto OTROS Tamaño máximo: 50MB Seleccionar archivos Seleccio…" at bounding box center [329, 159] width 200 height 162
click at [241, 258] on span "Subir archivo" at bounding box center [254, 257] width 33 height 15
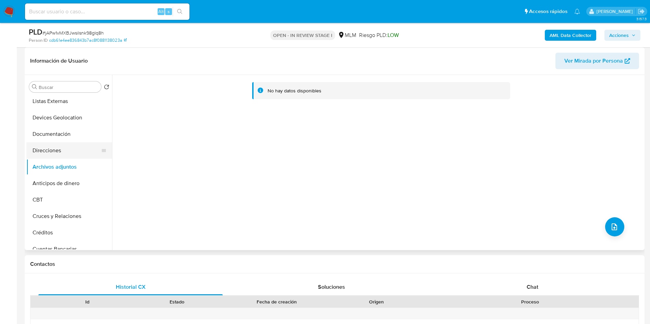
drag, startPoint x: 58, startPoint y: 144, endPoint x: 63, endPoint y: 155, distance: 12.4
click at [58, 147] on button "Direcciones" at bounding box center [66, 150] width 80 height 16
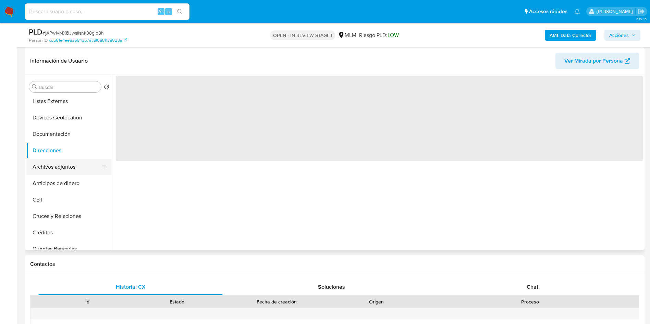
click at [63, 163] on button "Archivos adjuntos" at bounding box center [66, 167] width 80 height 16
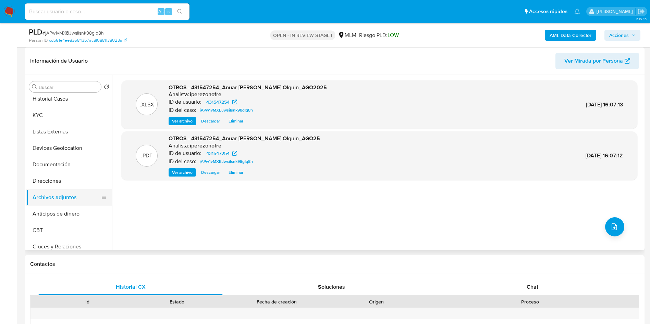
scroll to position [0, 0]
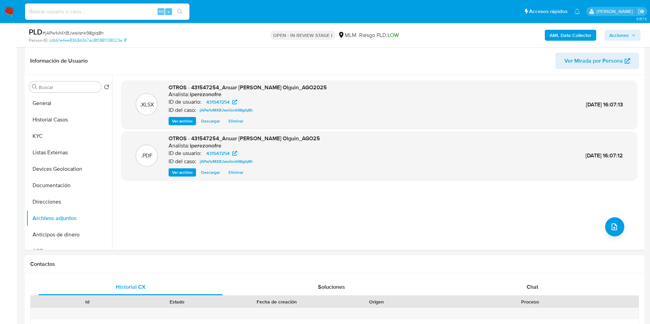
click at [629, 39] on span "Acciones" at bounding box center [622, 35] width 26 height 10
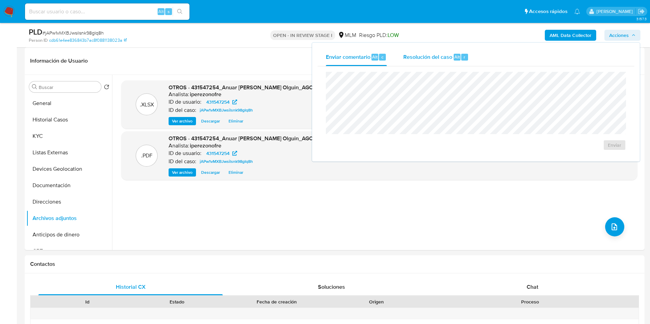
click at [414, 54] on span "Resolución del caso" at bounding box center [427, 57] width 49 height 8
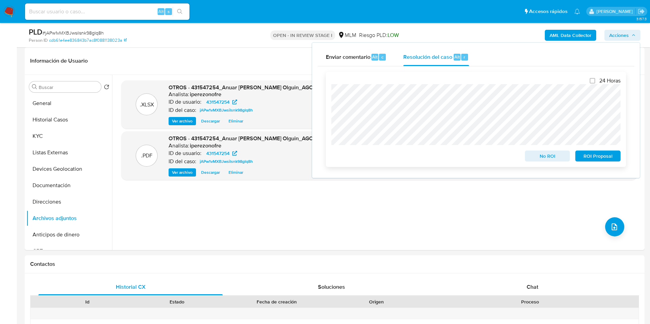
click at [555, 161] on span "No ROI" at bounding box center [547, 156] width 36 height 10
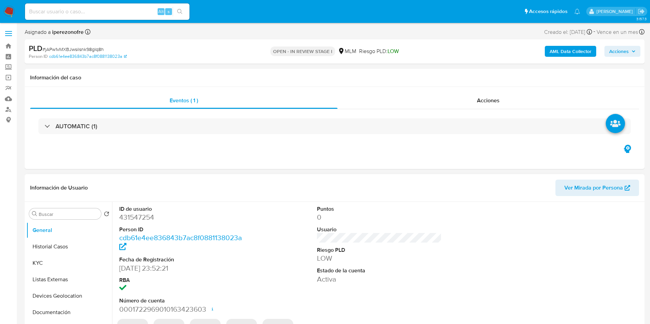
select select "10"
